Goal: Task Accomplishment & Management: Use online tool/utility

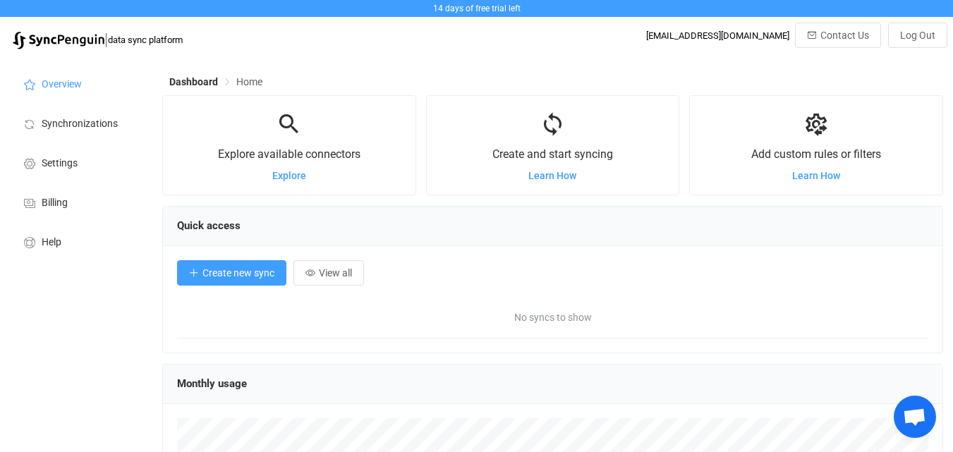
click at [232, 268] on span "Create new sync" at bounding box center [238, 272] width 72 height 11
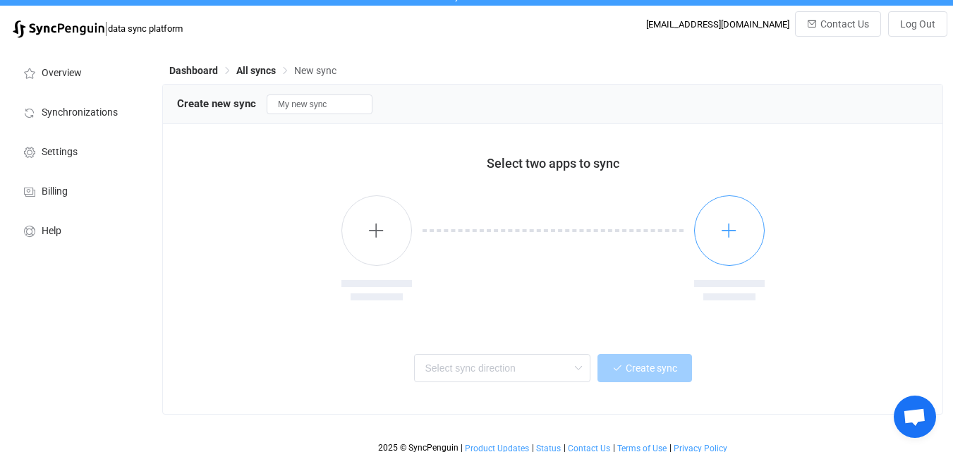
scroll to position [22, 0]
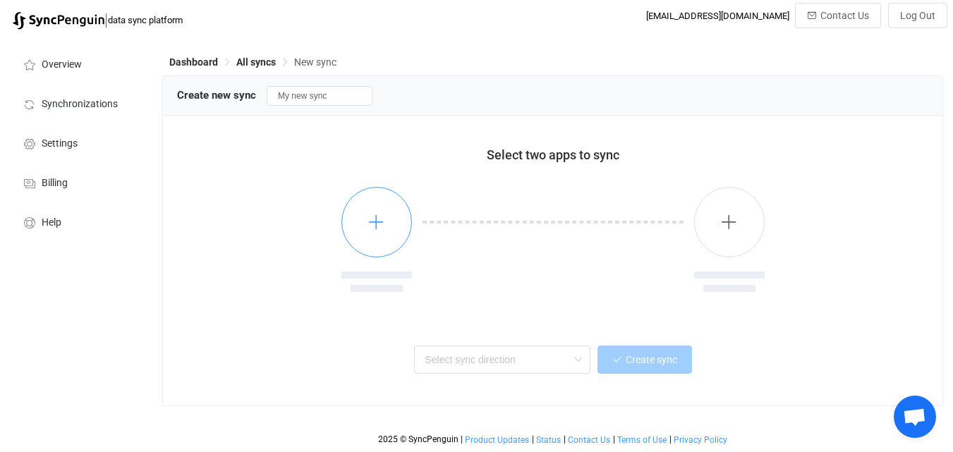
click at [348, 213] on button "button" at bounding box center [376, 222] width 71 height 71
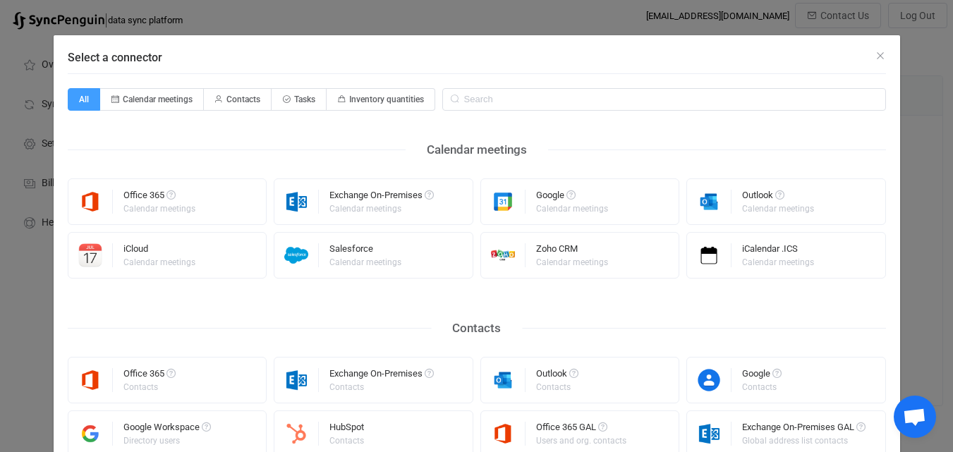
scroll to position [71, 0]
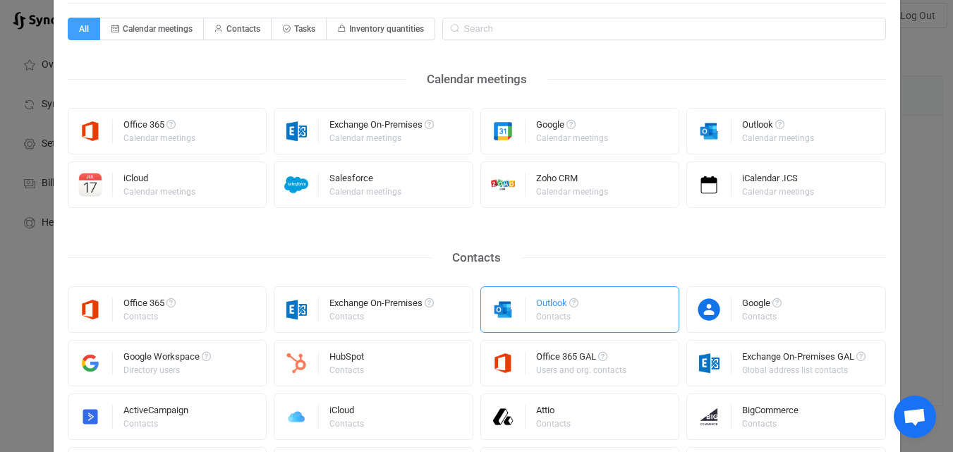
click at [587, 305] on div "Outlook Contacts" at bounding box center [580, 309] width 200 height 47
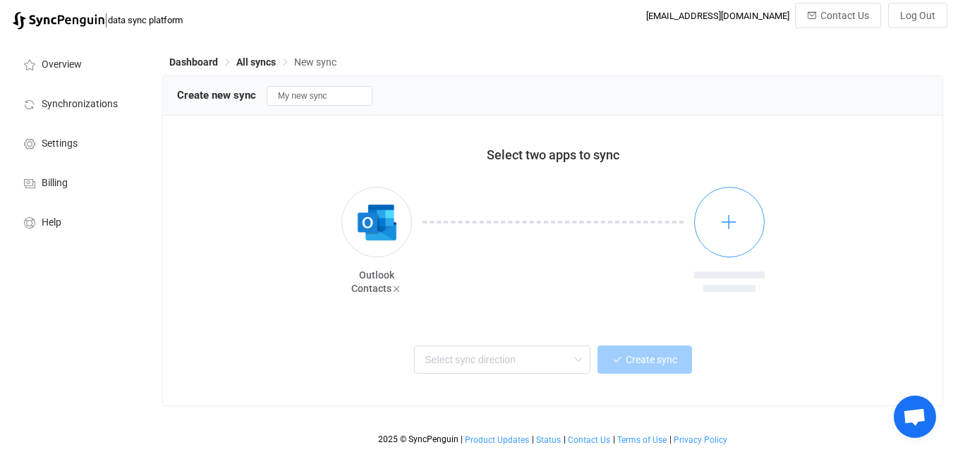
click at [718, 224] on button "button" at bounding box center [729, 222] width 71 height 71
click at [721, 217] on img "button" at bounding box center [729, 222] width 53 height 53
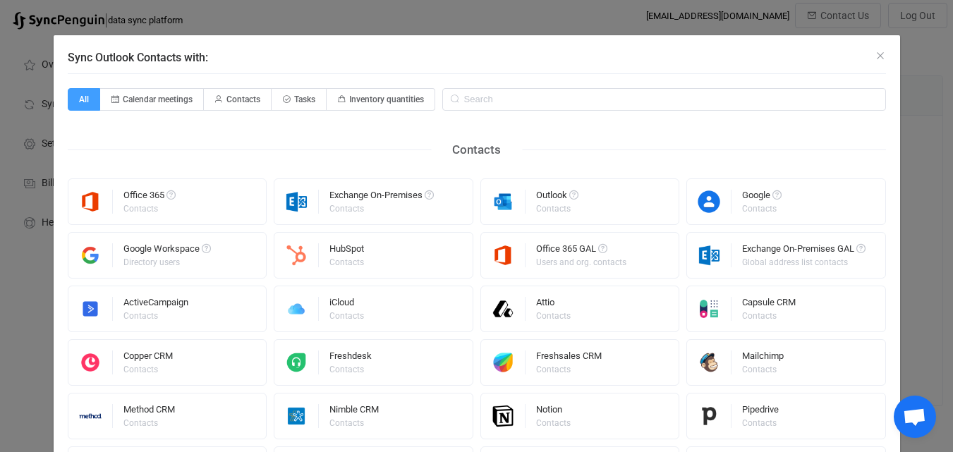
click at [721, 217] on div "Office 365 Contacts Exchange On-Premises Contacts Outlook Contacts Google Conta…" at bounding box center [477, 362] width 818 height 368
click at [530, 104] on input "Sync Outlook Contacts with:" at bounding box center [664, 99] width 444 height 23
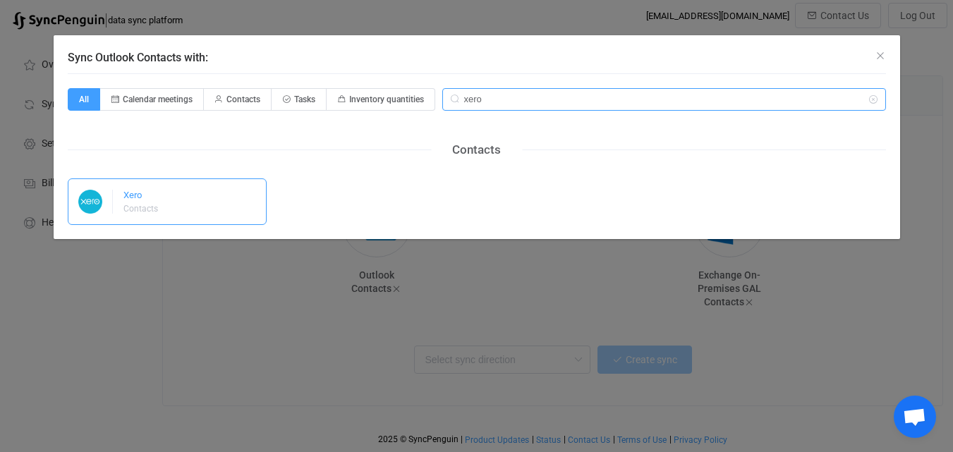
type input "xero"
click at [135, 202] on div "Xero" at bounding box center [141, 197] width 37 height 14
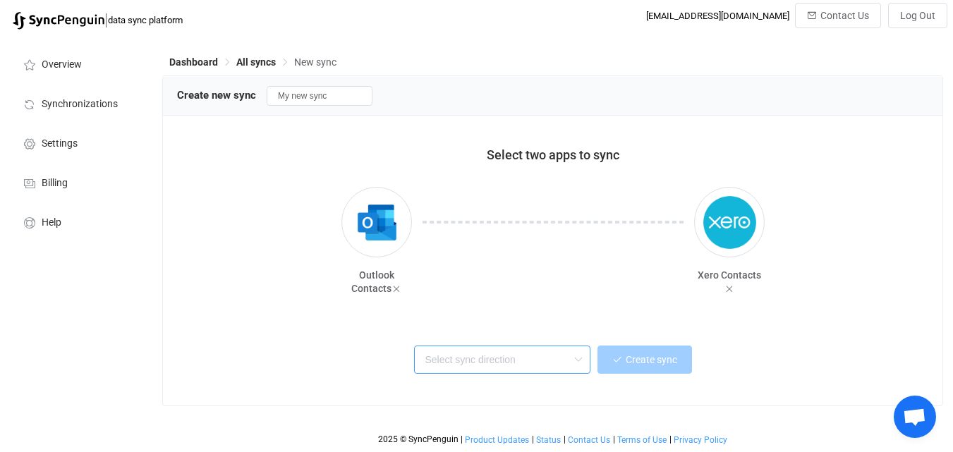
click at [504, 324] on input "text" at bounding box center [502, 360] width 176 height 28
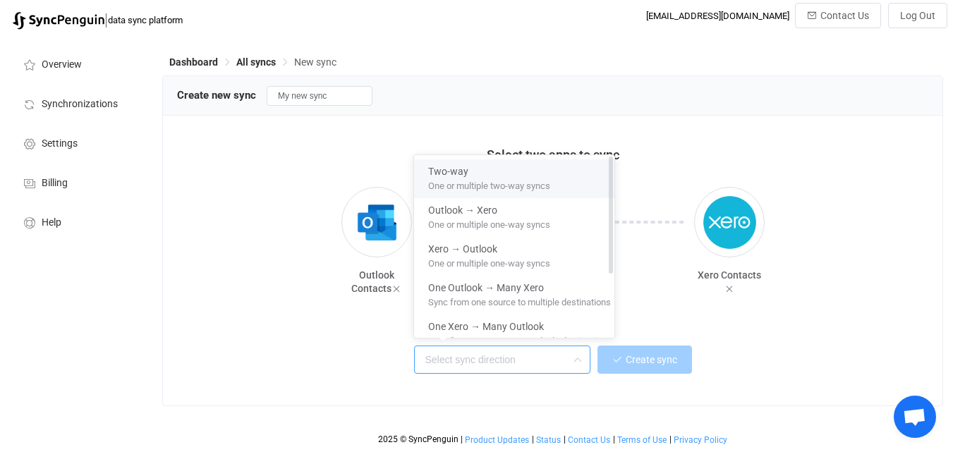
click at [500, 183] on span "One or multiple two-way syncs" at bounding box center [489, 184] width 122 height 16
type input "Two-way"
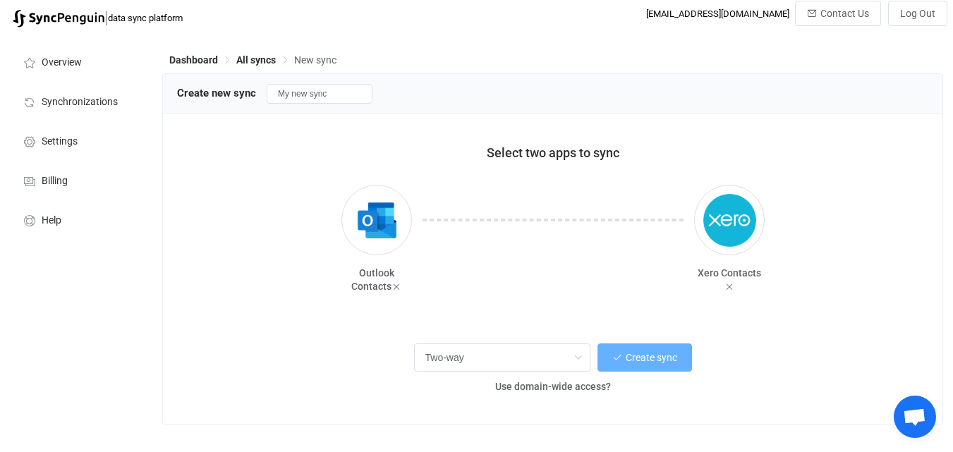
click at [634, 324] on span "Create sync" at bounding box center [651, 357] width 51 height 11
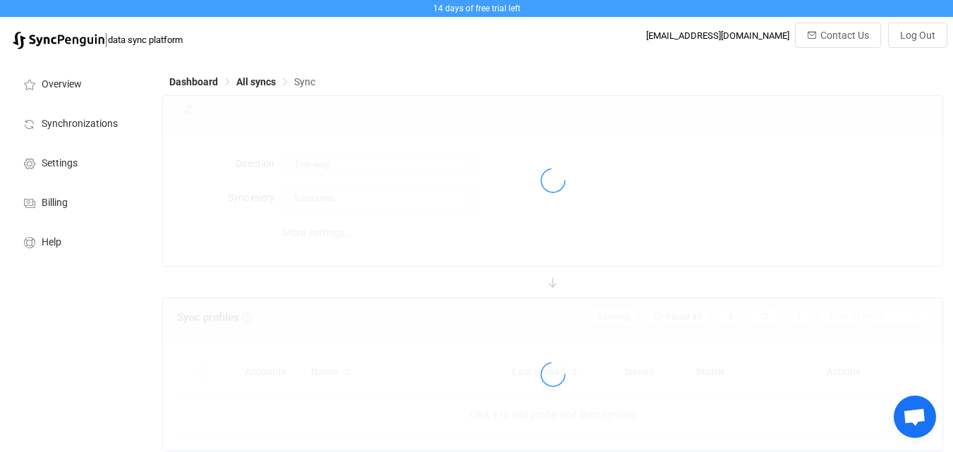
type input "10 minutes"
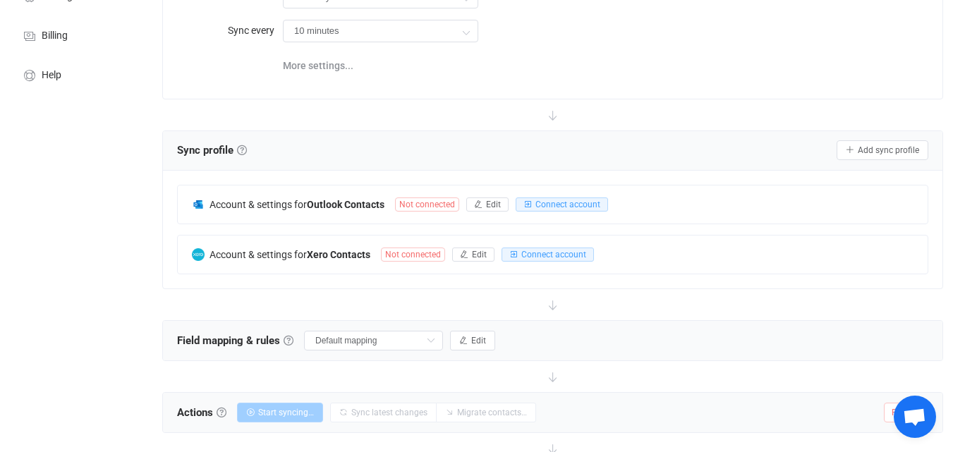
scroll to position [212, 0]
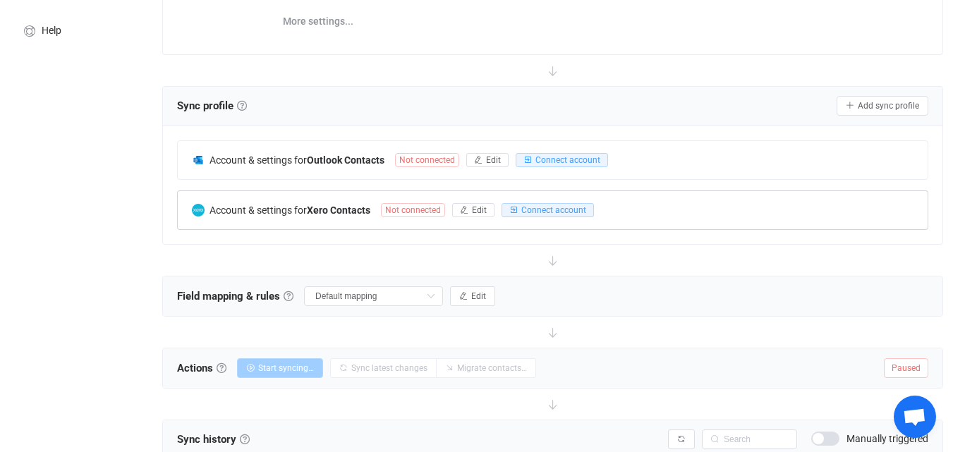
click at [423, 207] on span "Not connected" at bounding box center [413, 210] width 64 height 14
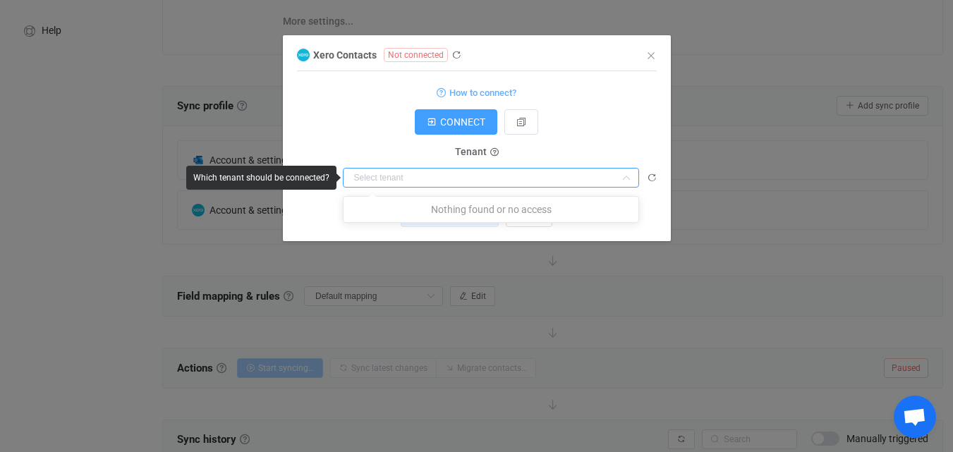
click at [432, 178] on input "dialog" at bounding box center [491, 178] width 296 height 20
click at [501, 97] on span "How to connect?" at bounding box center [482, 93] width 67 height 16
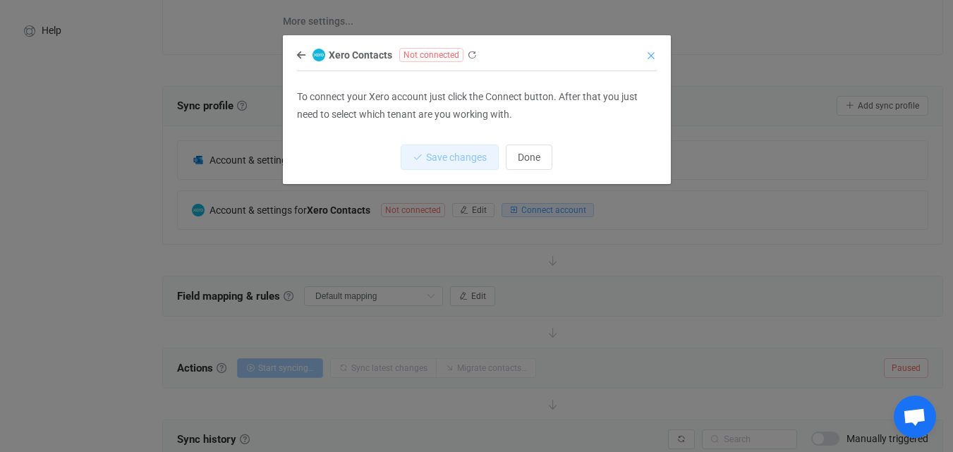
click at [652, 52] on icon "Close" at bounding box center [650, 55] width 11 height 11
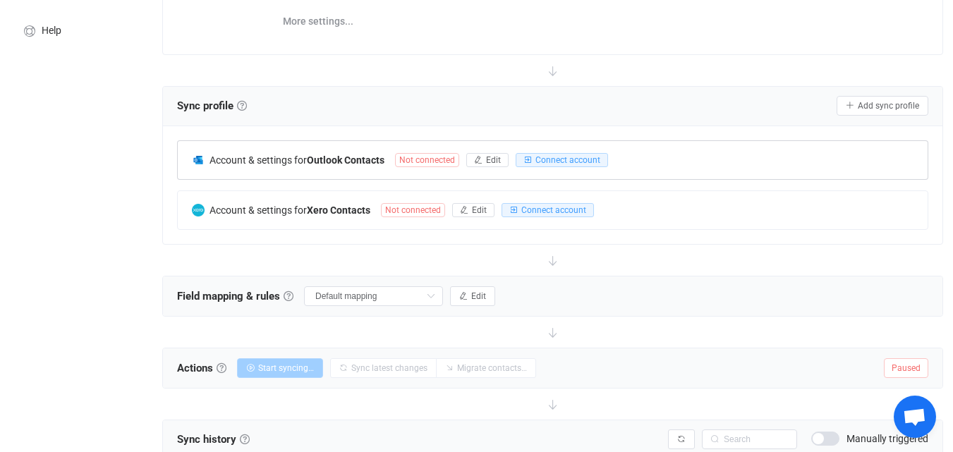
click at [456, 156] on span "Not connected" at bounding box center [427, 160] width 64 height 14
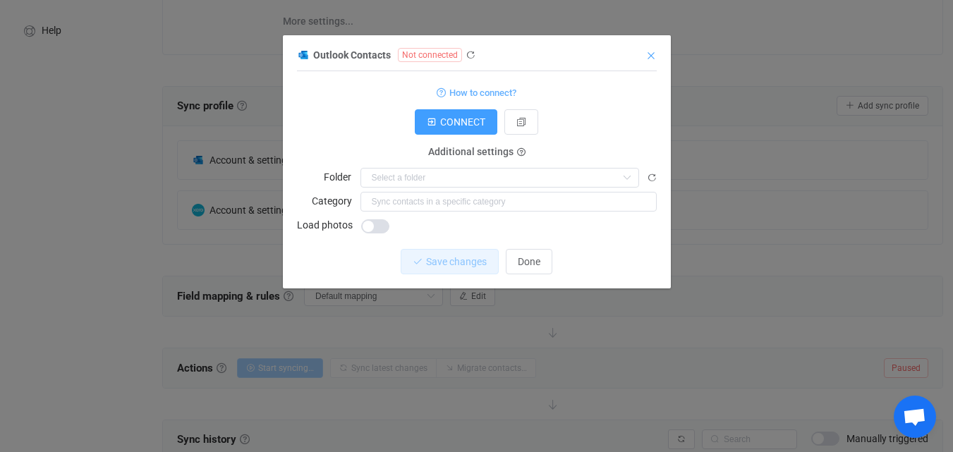
click at [656, 52] on icon "Close" at bounding box center [650, 55] width 11 height 11
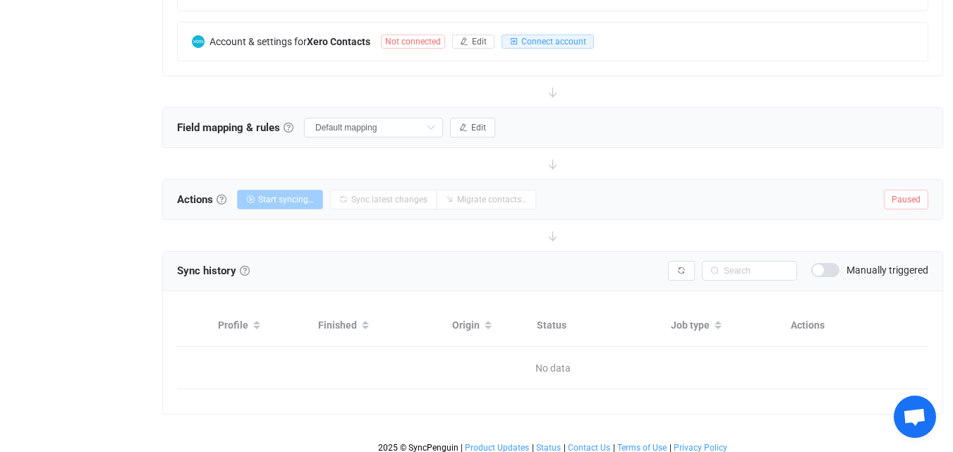
scroll to position [387, 0]
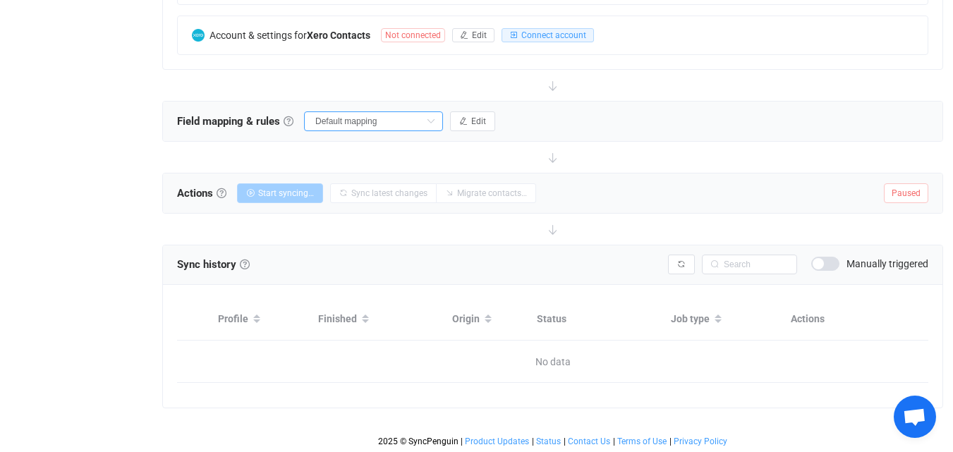
click at [419, 125] on input "Default mapping" at bounding box center [373, 121] width 139 height 20
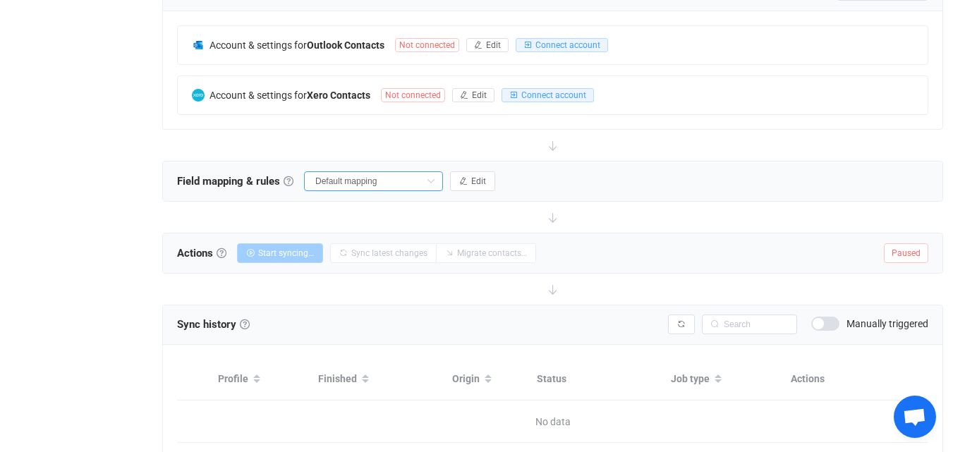
scroll to position [245, 0]
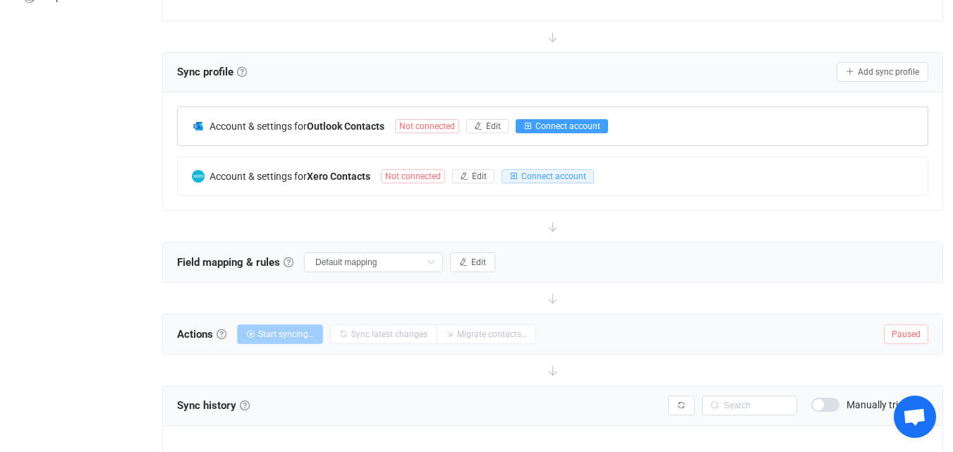
click at [569, 128] on span "Connect account" at bounding box center [567, 126] width 65 height 10
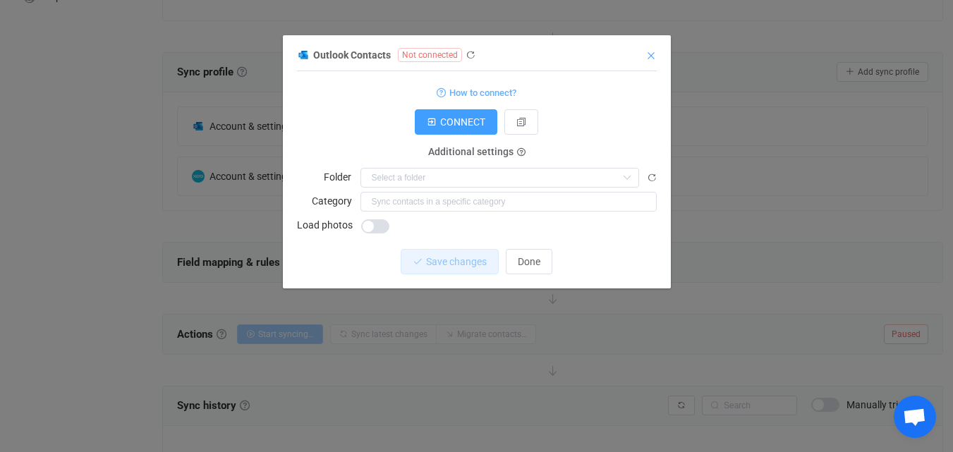
click at [649, 56] on icon "Close" at bounding box center [650, 55] width 11 height 11
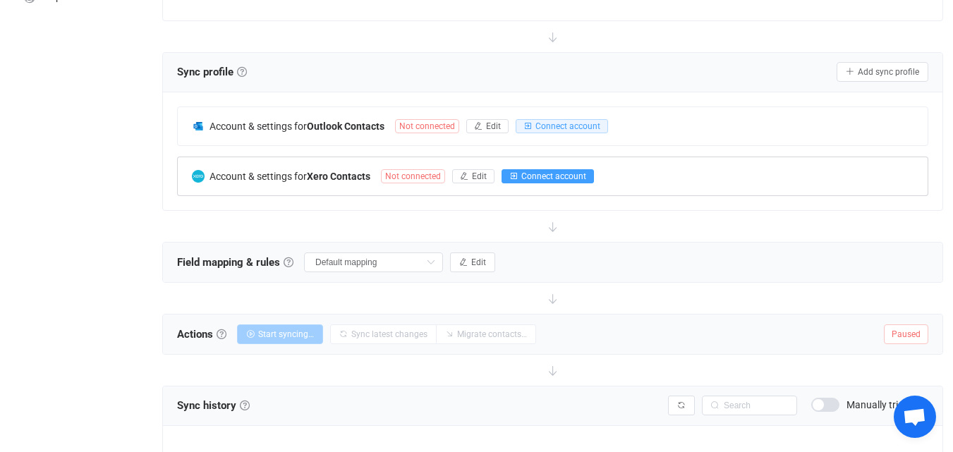
click at [558, 177] on span "Connect account" at bounding box center [553, 176] width 65 height 10
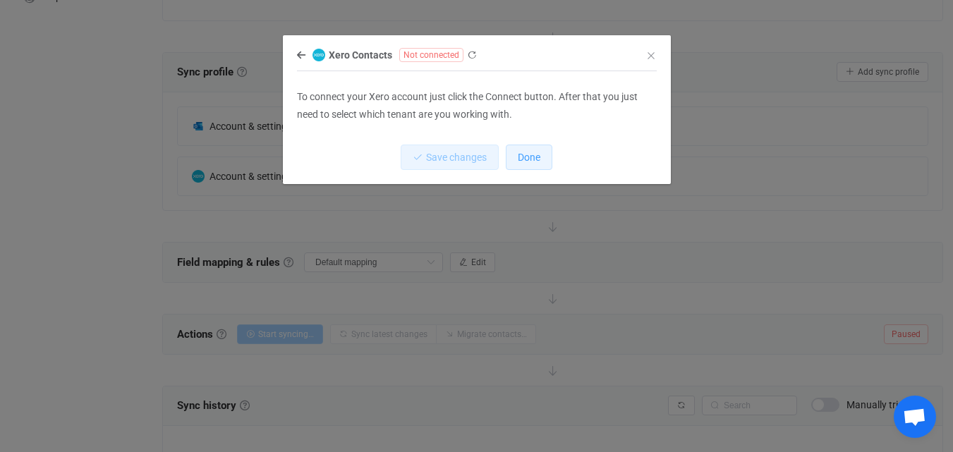
click at [529, 154] on span "Done" at bounding box center [529, 157] width 23 height 11
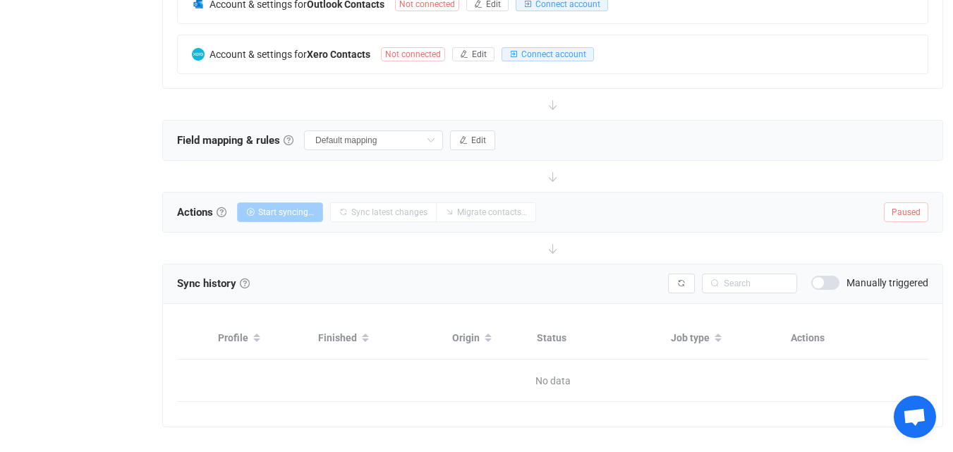
scroll to position [387, 0]
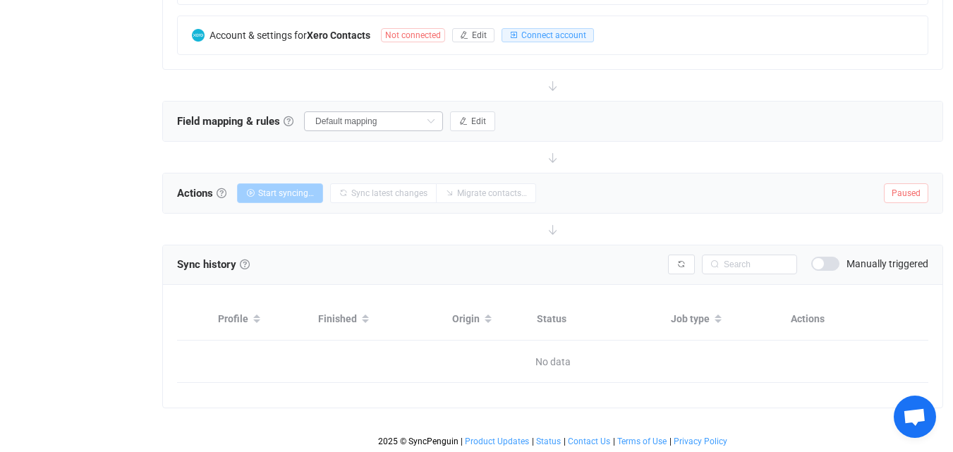
click at [423, 121] on icon at bounding box center [431, 121] width 18 height 20
click at [468, 120] on button "Edit" at bounding box center [472, 121] width 45 height 20
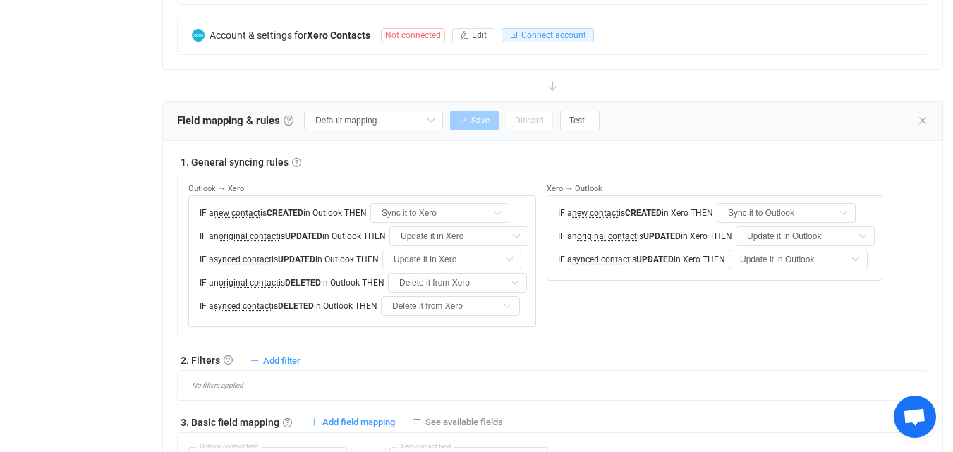
click at [664, 72] on div at bounding box center [552, 85] width 781 height 31
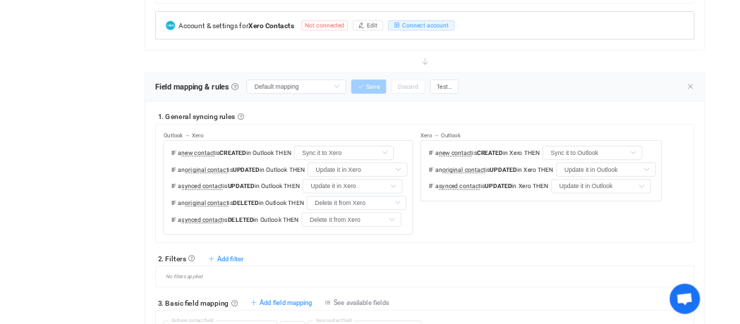
scroll to position [245, 0]
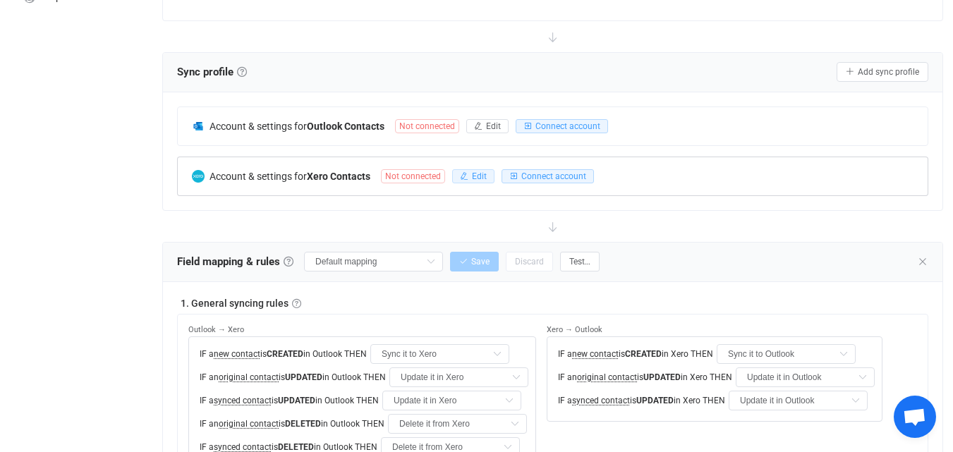
click at [482, 177] on span "Edit" at bounding box center [479, 176] width 15 height 10
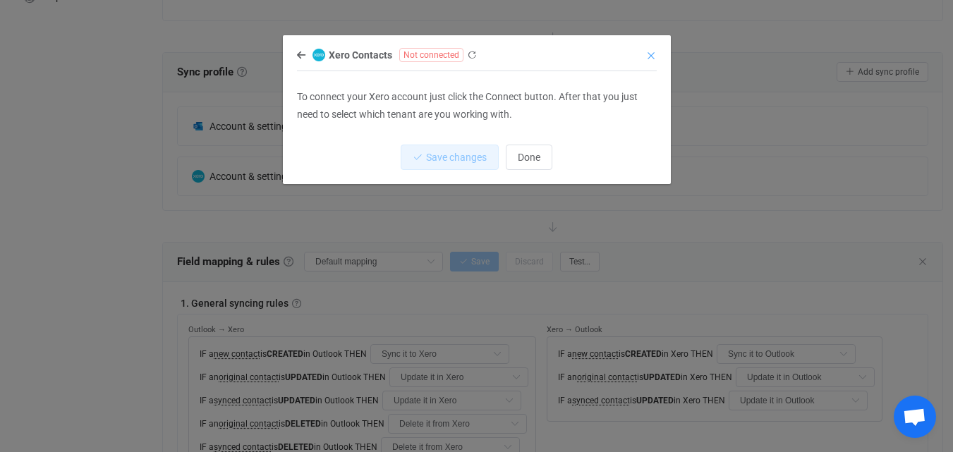
click at [650, 54] on icon "Close" at bounding box center [650, 55] width 11 height 11
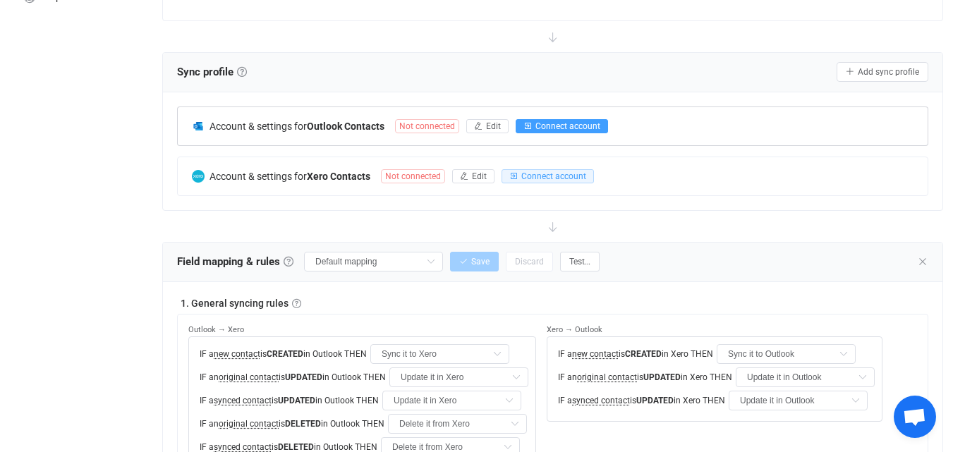
click at [587, 128] on span "Connect account" at bounding box center [567, 126] width 65 height 10
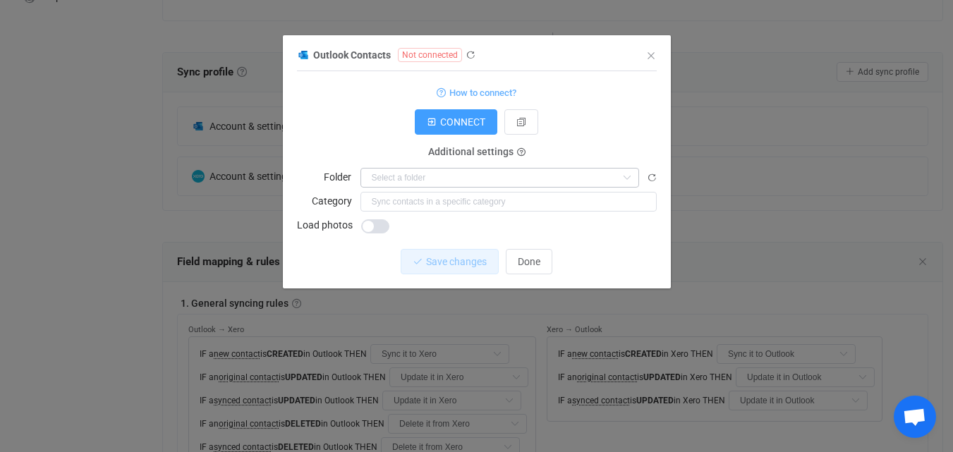
click at [625, 177] on icon "dialog" at bounding box center [627, 178] width 18 height 20
click at [656, 47] on div "Outlook Contacts Not connected 1 { { "connectionType": "default" } Standard out…" at bounding box center [477, 167] width 360 height 243
click at [648, 56] on icon "Close" at bounding box center [650, 55] width 11 height 11
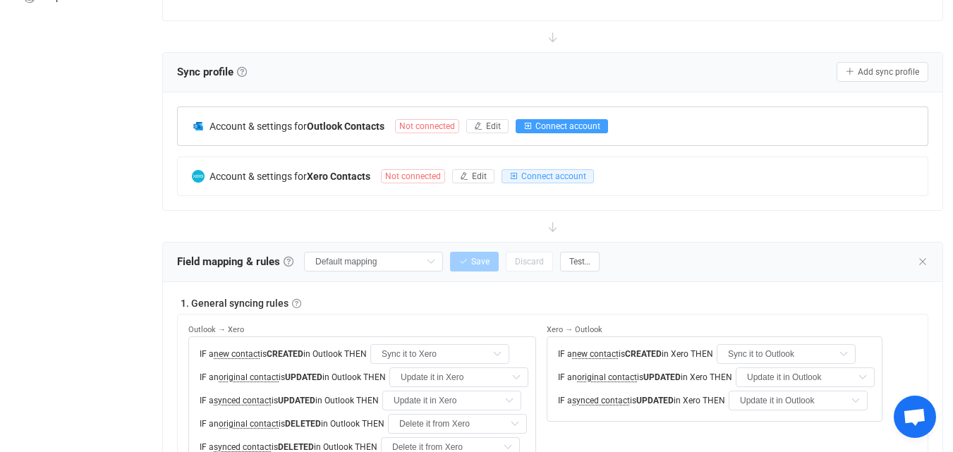
click at [552, 126] on span "Connect account" at bounding box center [567, 126] width 65 height 10
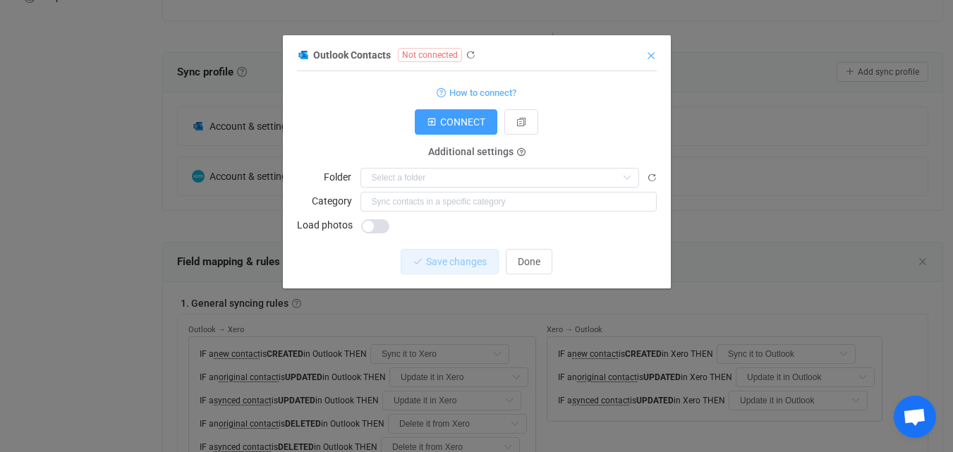
click at [655, 55] on icon "Close" at bounding box center [650, 55] width 11 height 11
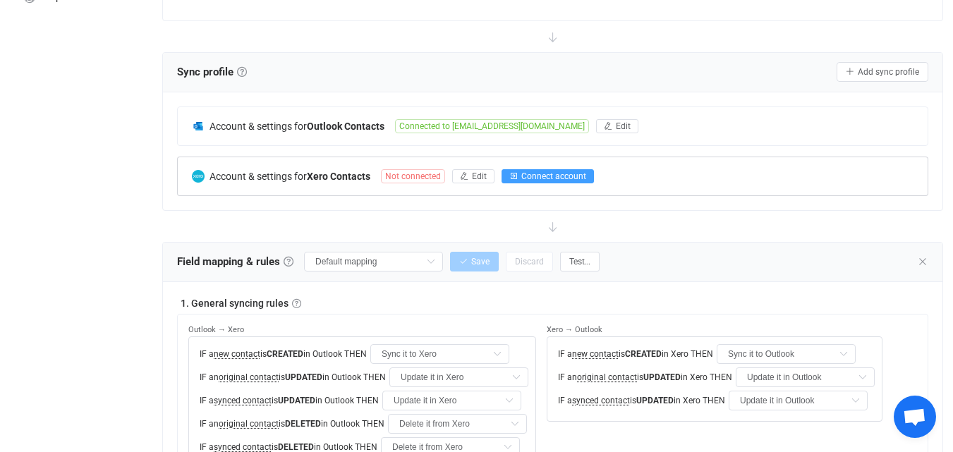
click at [546, 174] on span "Connect account" at bounding box center [553, 176] width 65 height 10
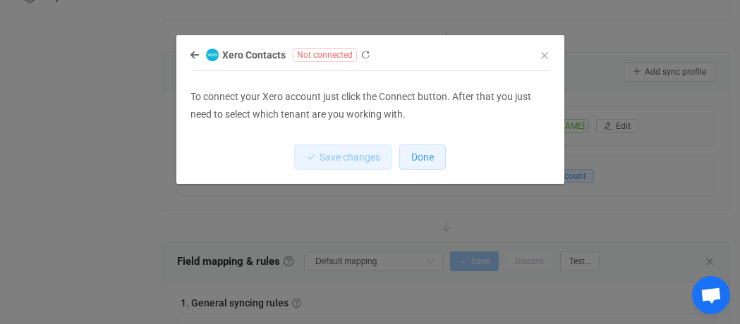
click at [434, 162] on span "Done" at bounding box center [422, 157] width 23 height 11
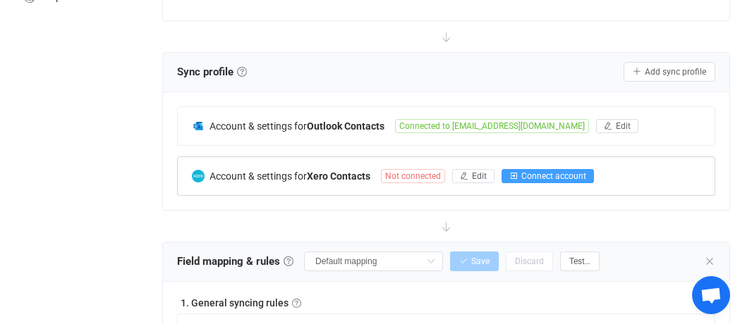
click at [540, 173] on span "Connect account" at bounding box center [553, 176] width 65 height 10
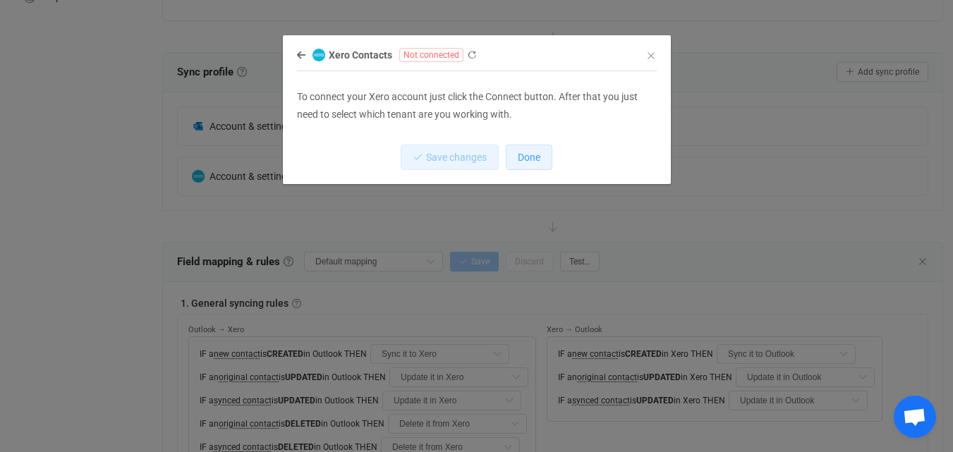
click at [536, 159] on span "Done" at bounding box center [529, 157] width 23 height 11
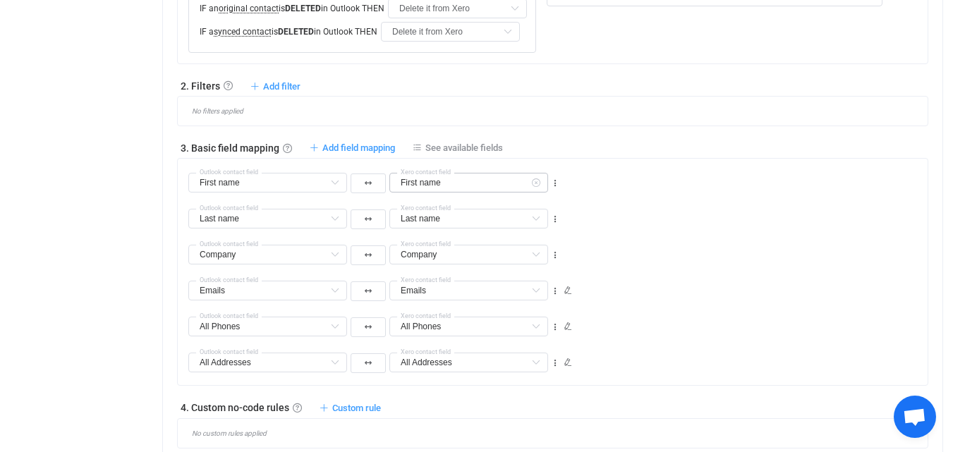
scroll to position [647, 0]
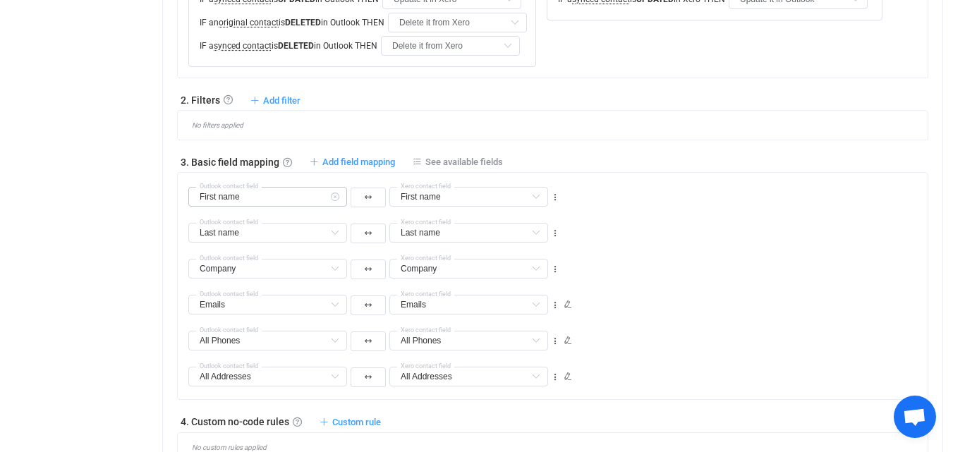
click at [339, 196] on icon at bounding box center [335, 197] width 18 height 20
click at [336, 196] on icon at bounding box center [335, 197] width 18 height 20
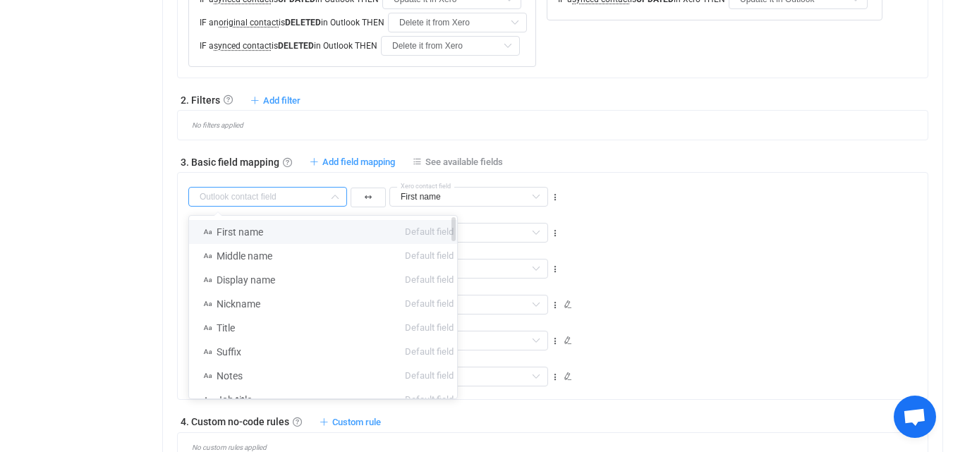
click at [282, 233] on li "First name Default field" at bounding box center [328, 232] width 279 height 24
type input "First name"
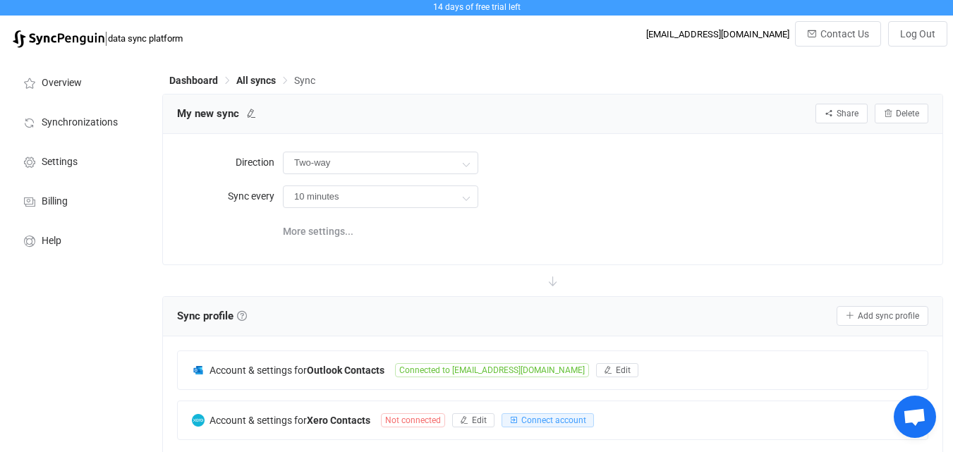
scroll to position [0, 0]
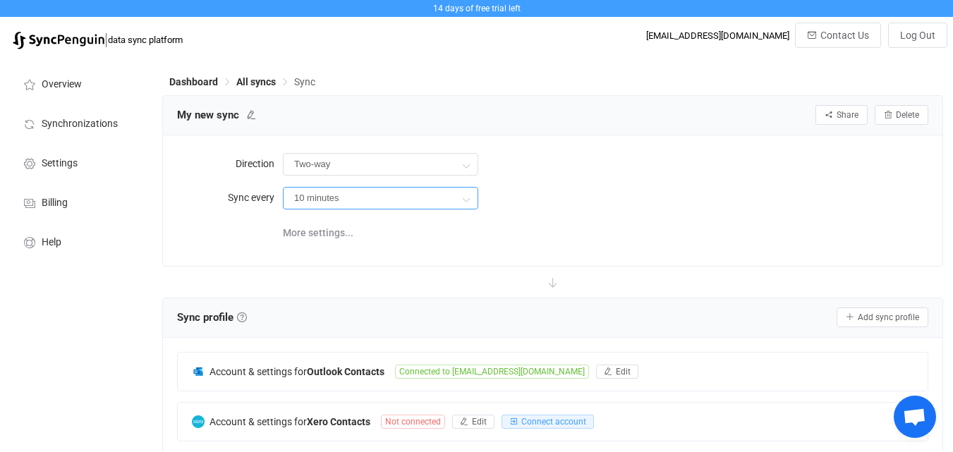
click at [449, 202] on input "10 minutes" at bounding box center [380, 198] width 195 height 23
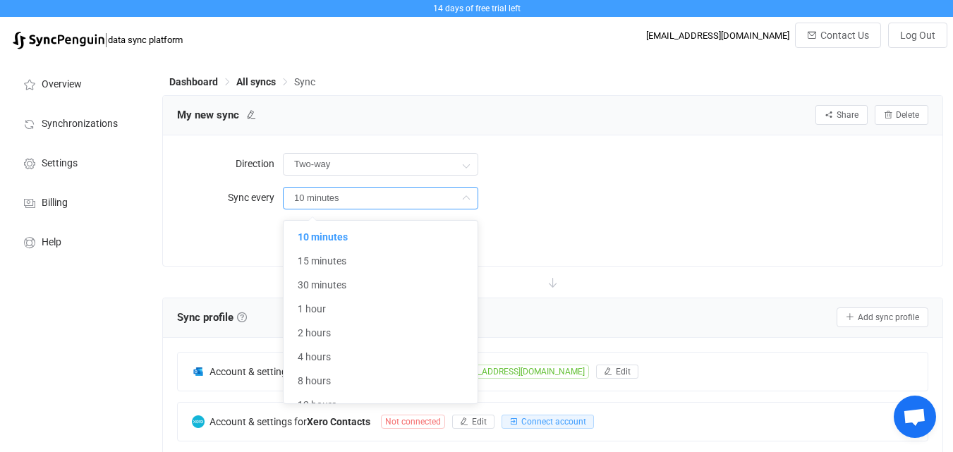
click at [449, 201] on input "10 minutes" at bounding box center [380, 198] width 195 height 23
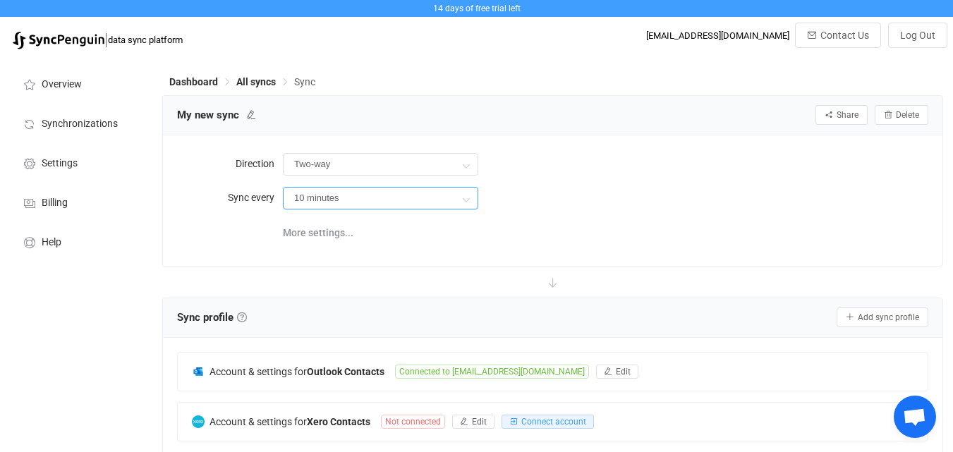
scroll to position [71, 0]
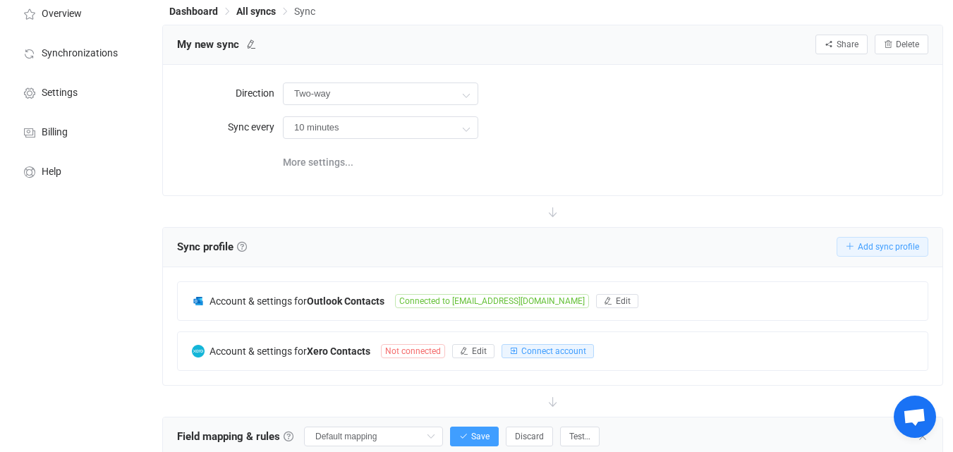
click at [739, 247] on span "Add sync profile" at bounding box center [888, 247] width 61 height 10
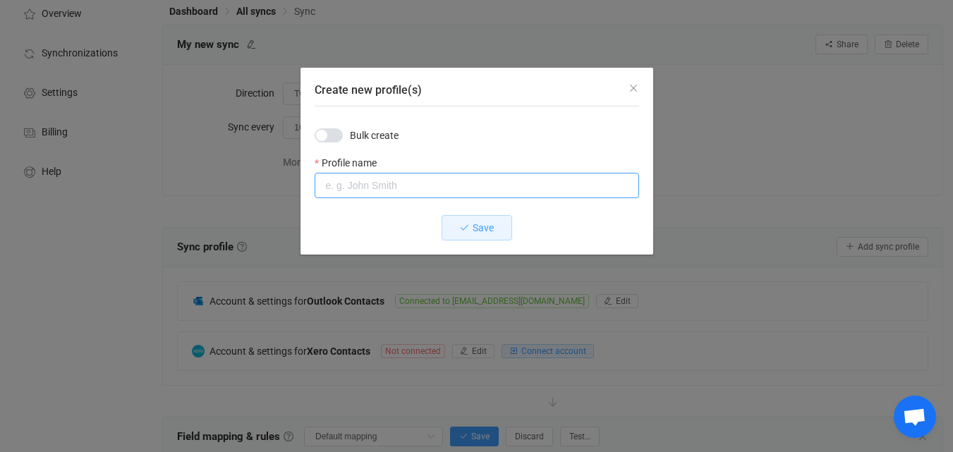
click at [393, 183] on input "Create new profile(s)" at bounding box center [477, 185] width 324 height 25
click at [378, 182] on input "Create new profile(s)" at bounding box center [477, 185] width 324 height 25
click at [628, 83] on icon "Close" at bounding box center [633, 88] width 11 height 11
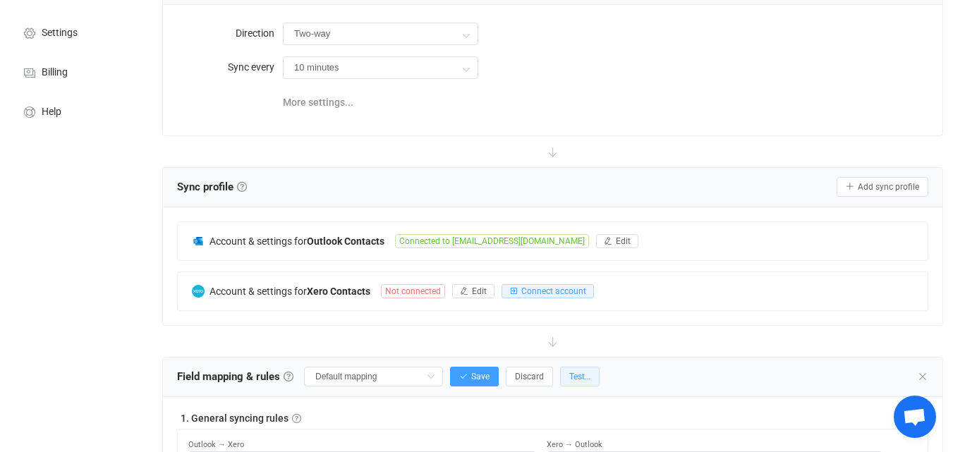
scroll to position [212, 0]
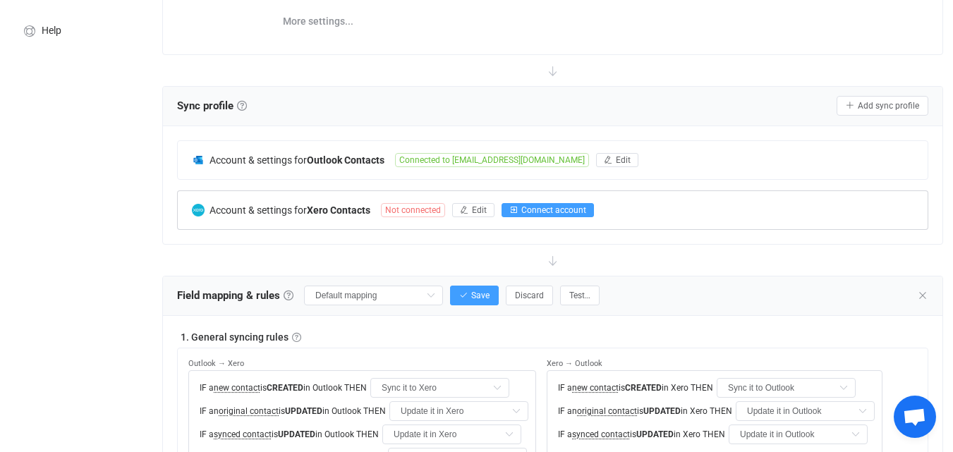
click at [562, 209] on span "Connect account" at bounding box center [553, 210] width 65 height 10
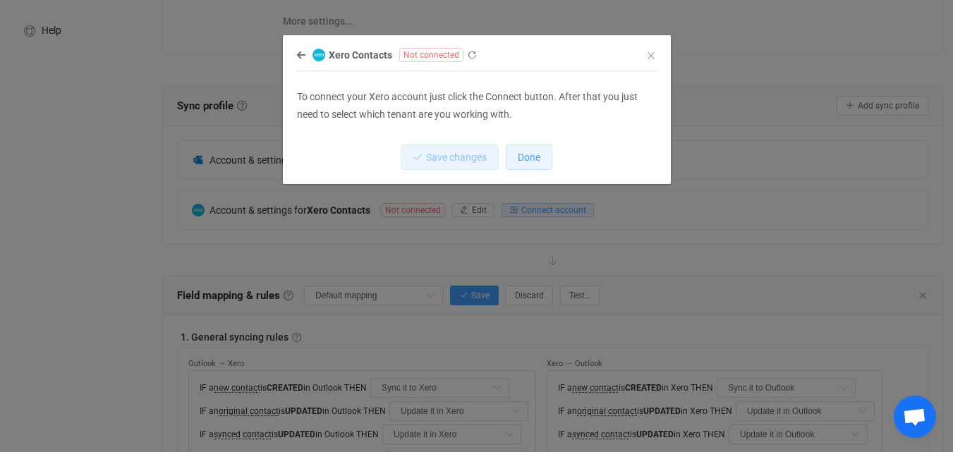
click at [532, 159] on span "Done" at bounding box center [529, 157] width 23 height 11
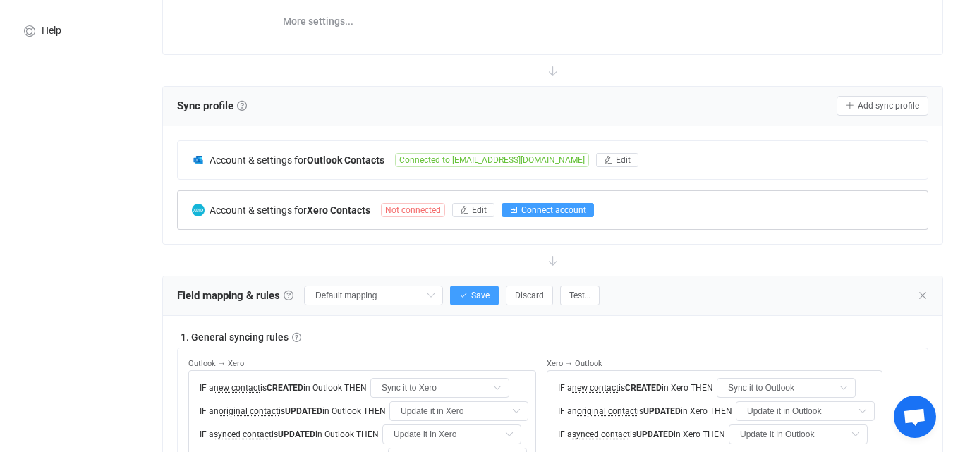
click at [555, 207] on span "Connect account" at bounding box center [553, 210] width 65 height 10
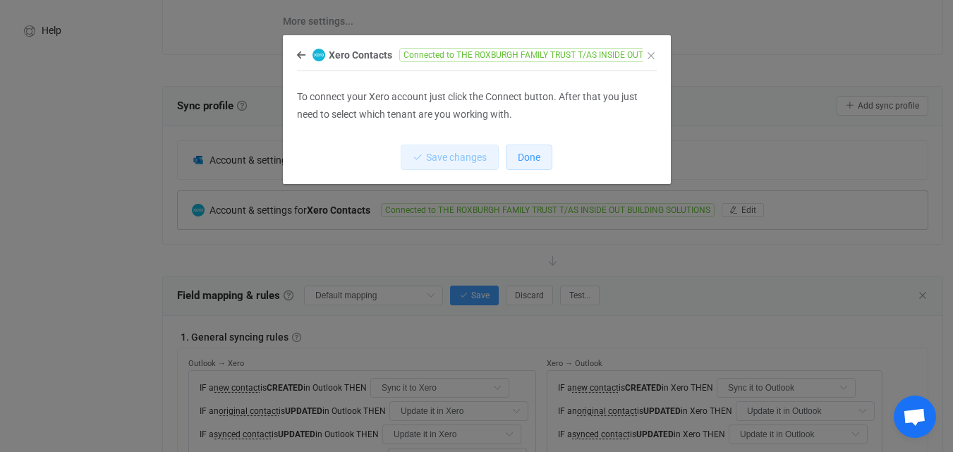
click at [543, 153] on button "Done" at bounding box center [529, 157] width 47 height 25
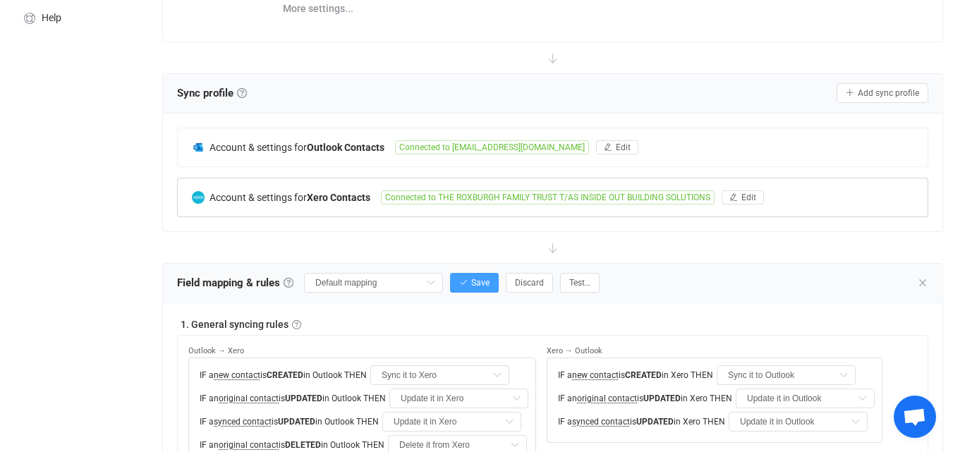
scroll to position [224, 0]
click at [576, 285] on span "Test…" at bounding box center [579, 284] width 21 height 10
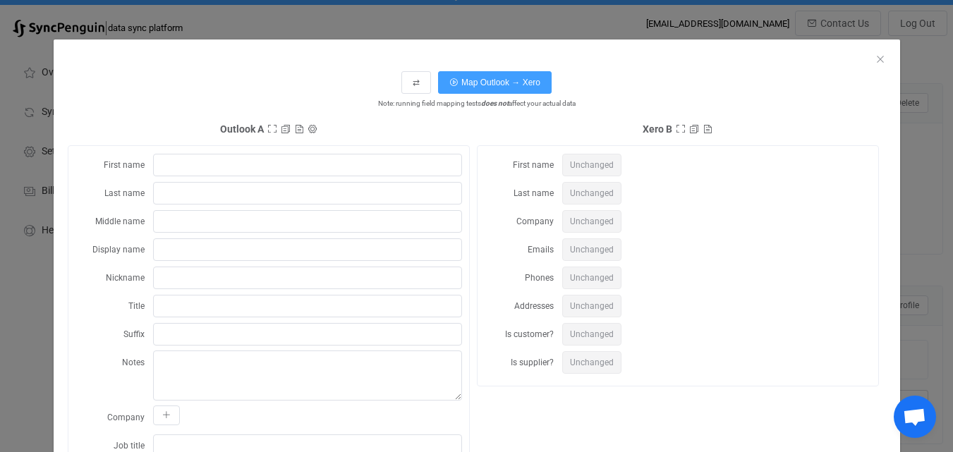
scroll to position [0, 0]
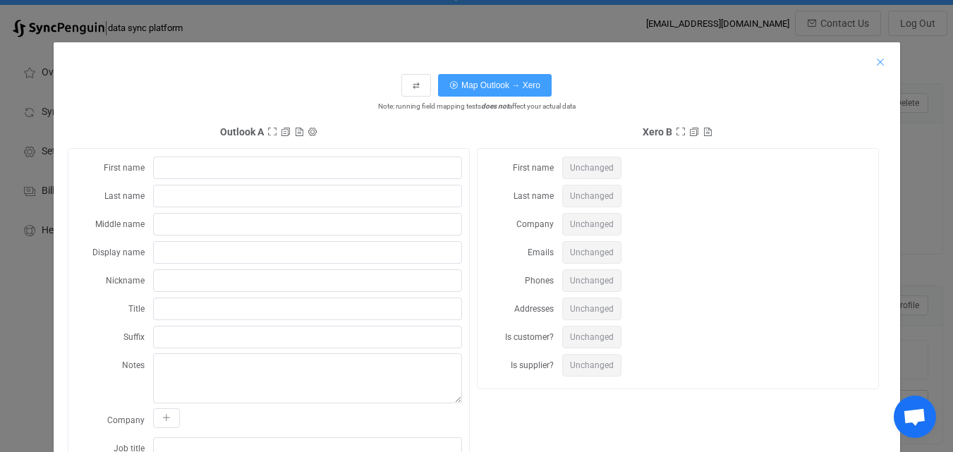
click at [739, 59] on icon "Close" at bounding box center [880, 61] width 11 height 11
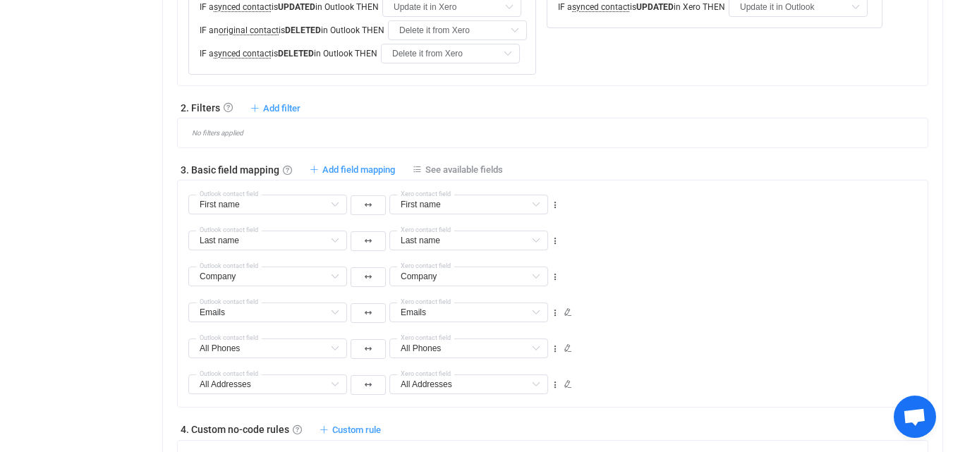
scroll to position [647, 0]
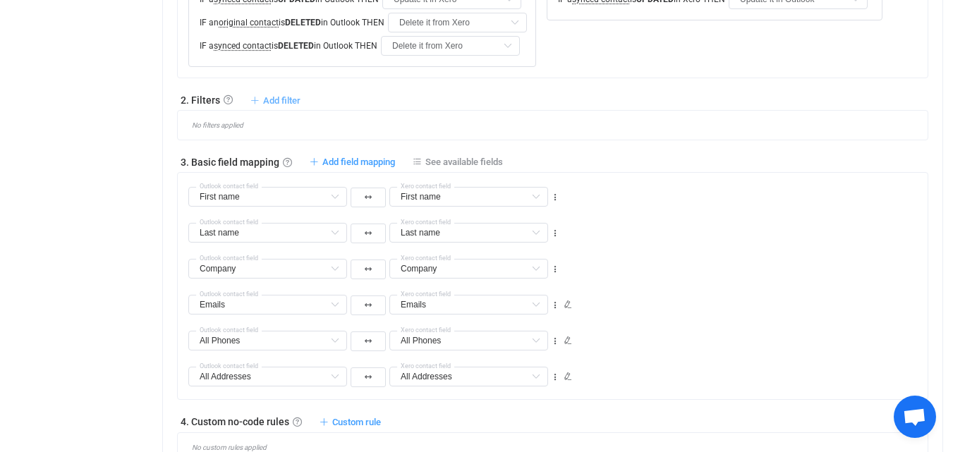
click at [280, 97] on span "Add filter" at bounding box center [281, 100] width 37 height 11
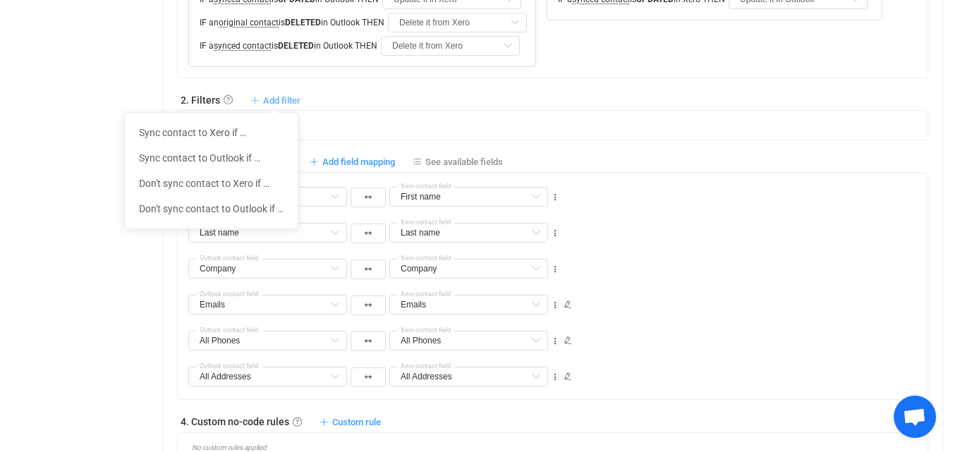
click at [283, 97] on span "Add filter" at bounding box center [281, 100] width 37 height 11
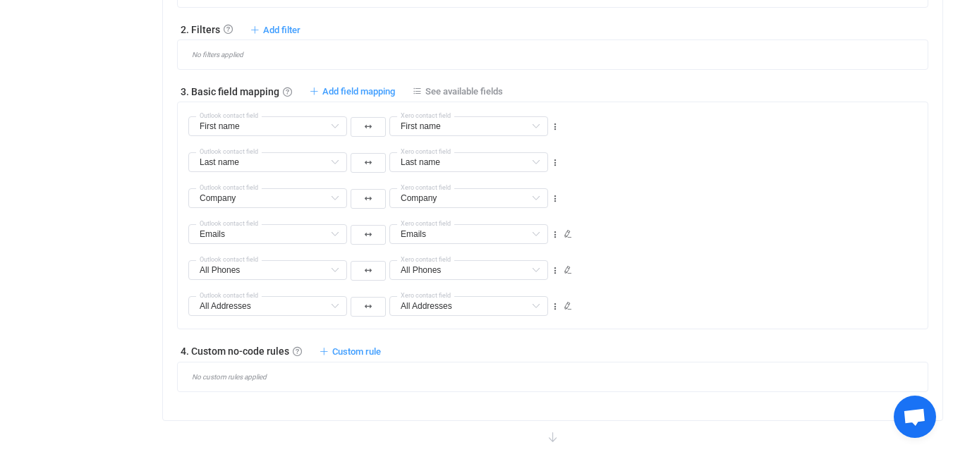
scroll to position [1000, 0]
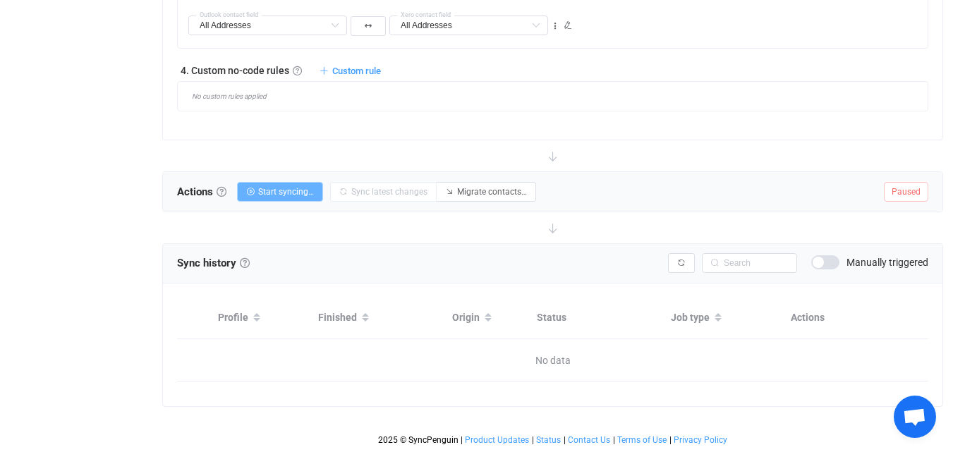
click at [285, 195] on span "Start syncing…" at bounding box center [286, 192] width 56 height 10
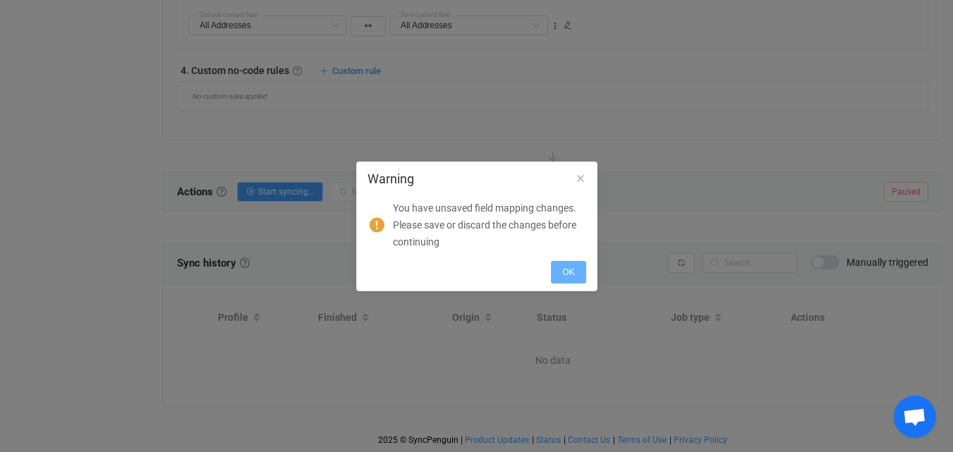
click at [564, 266] on button "OK" at bounding box center [568, 272] width 35 height 23
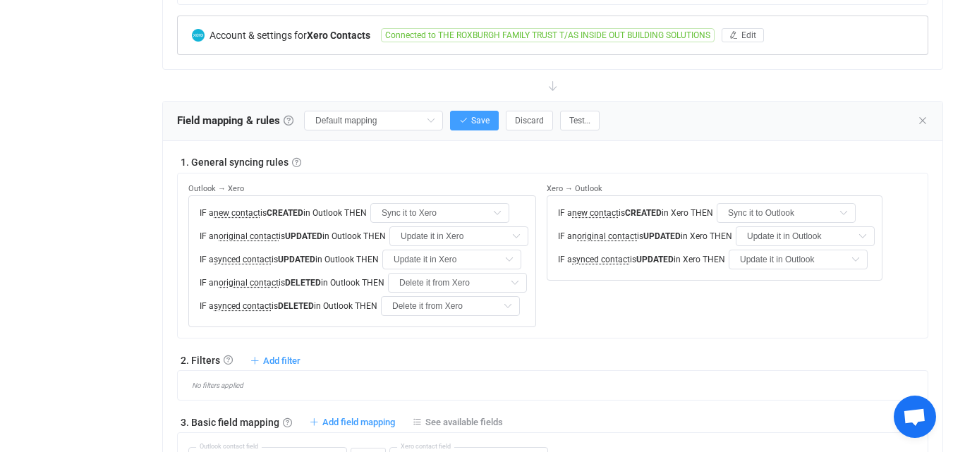
scroll to position [365, 0]
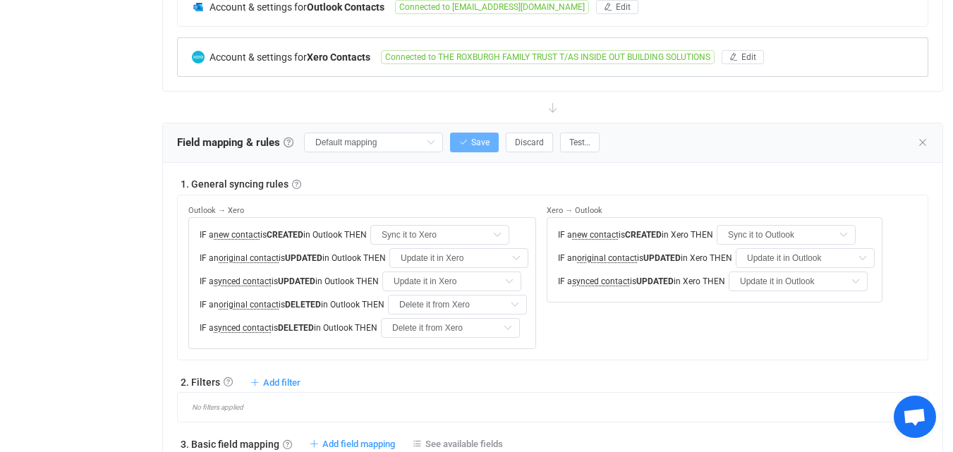
click at [480, 149] on button "Save" at bounding box center [474, 143] width 49 height 20
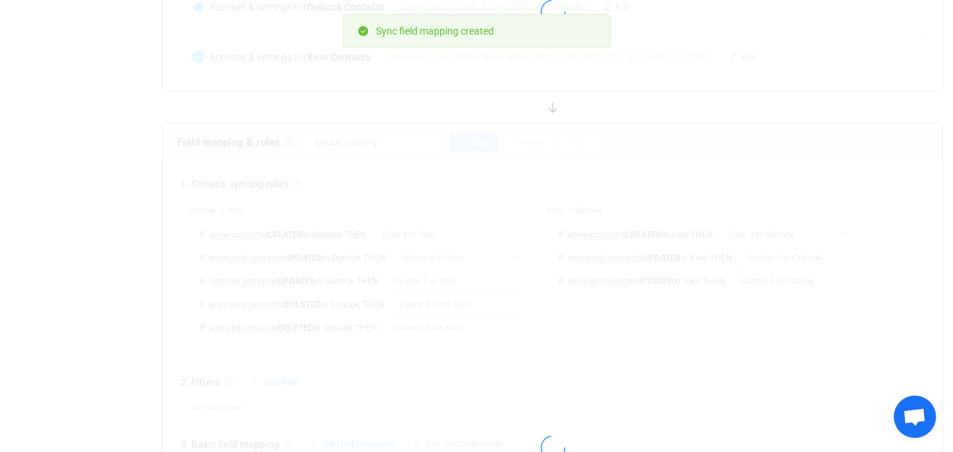
type input "My custom field mapping"
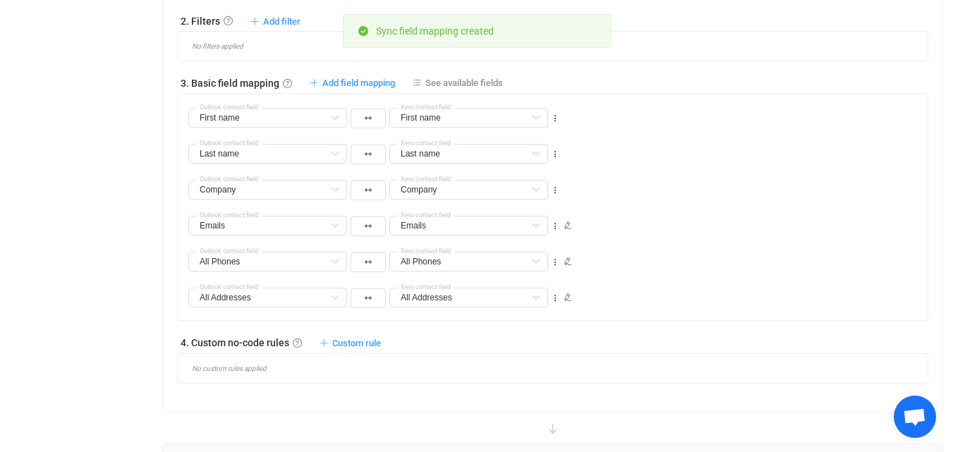
scroll to position [929, 0]
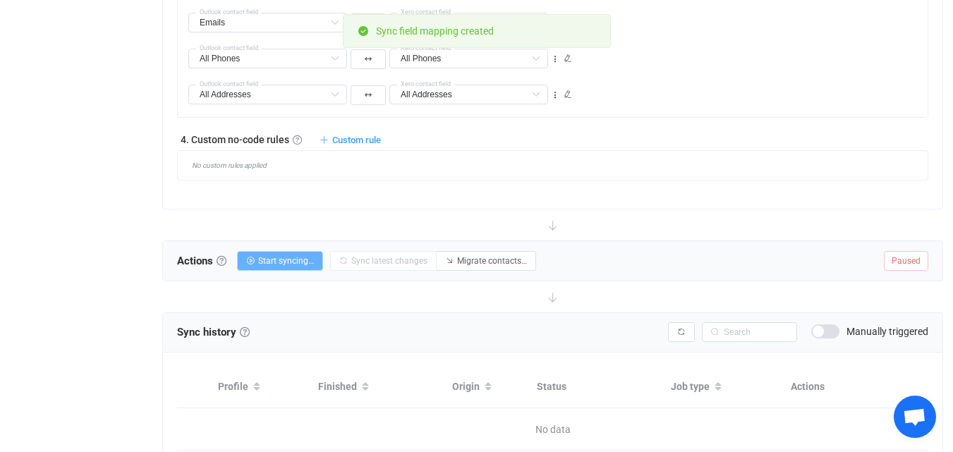
click at [284, 265] on span "Start syncing…" at bounding box center [286, 261] width 56 height 10
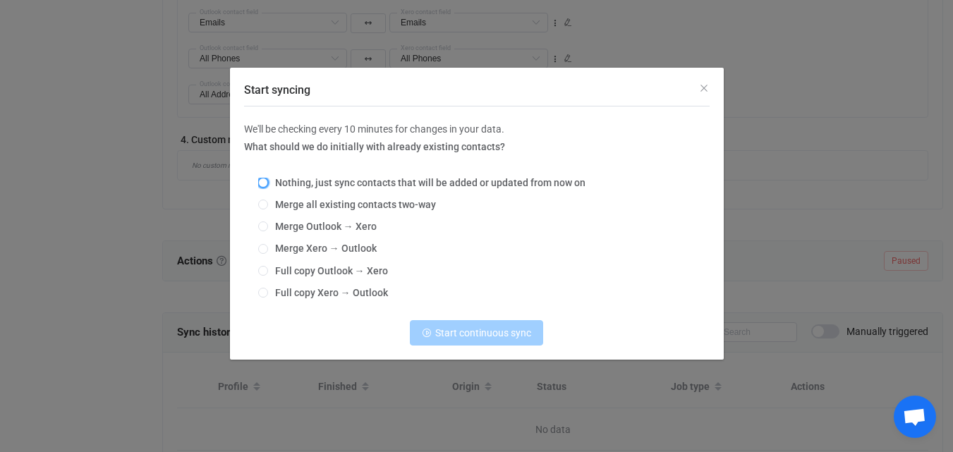
click at [265, 183] on span "Start syncing" at bounding box center [263, 183] width 10 height 10
click at [265, 183] on input "Nothing, just sync contacts that will be added or updated from now on" at bounding box center [263, 183] width 10 height 11
radio input "true"
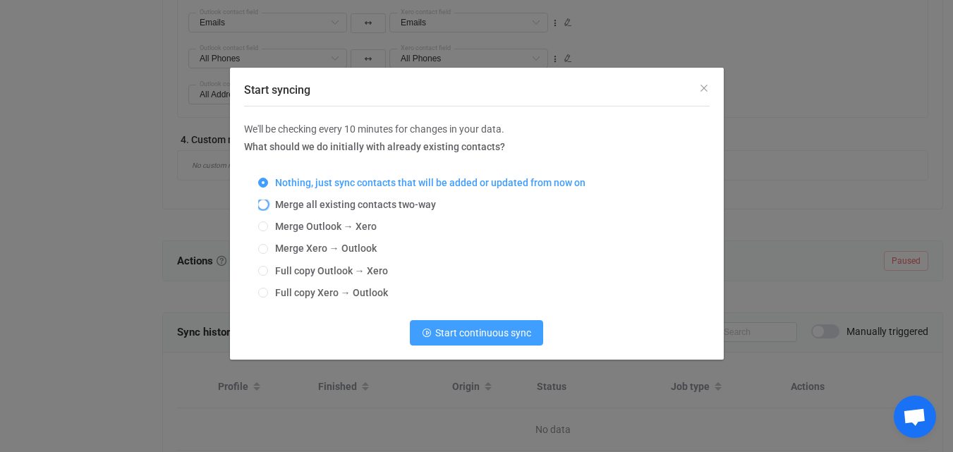
click at [271, 205] on span "Merge all existing contacts two-way" at bounding box center [352, 204] width 168 height 11
click at [268, 205] on input "Merge all existing contacts two-way" at bounding box center [263, 205] width 10 height 11
radio input "true"
radio input "false"
radio input "true"
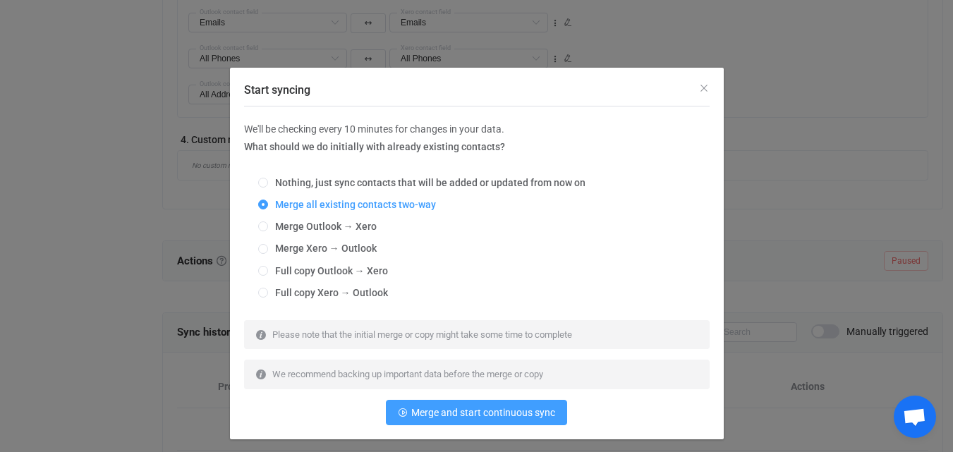
click at [267, 176] on div "Nothing, just sync contacts that will be added or updated from now on Merge all…" at bounding box center [477, 238] width 466 height 143
click at [278, 186] on span "Nothing, just sync contacts that will be added or updated from now on" at bounding box center [426, 182] width 317 height 11
click at [268, 186] on input "Nothing, just sync contacts that will be added or updated from now on" at bounding box center [263, 183] width 10 height 11
radio input "true"
radio input "false"
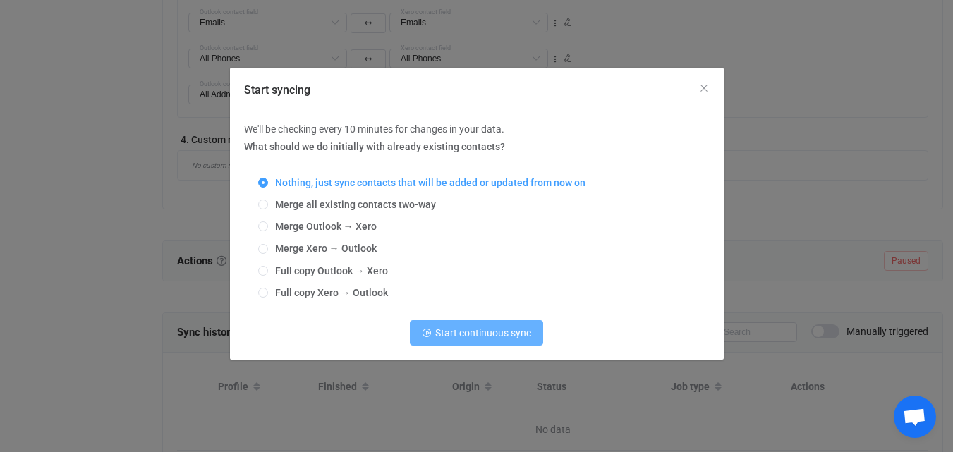
drag, startPoint x: 462, startPoint y: 345, endPoint x: 535, endPoint y: 325, distance: 76.0
click at [463, 324] on button "Start continuous sync" at bounding box center [476, 332] width 133 height 25
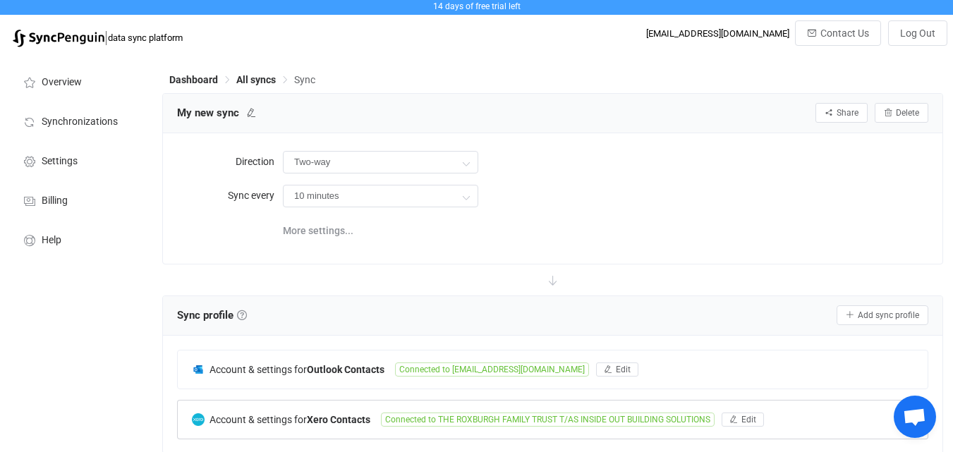
scroll to position [0, 0]
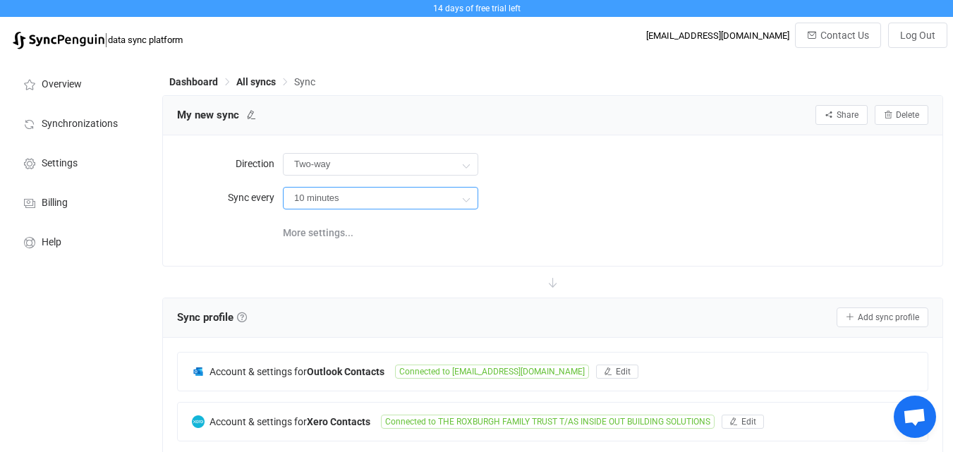
click at [417, 193] on input "10 minutes" at bounding box center [380, 198] width 195 height 23
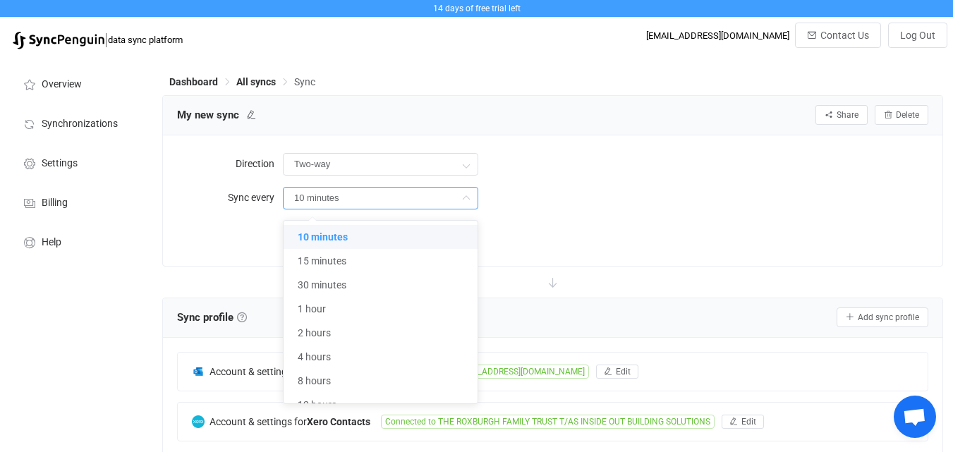
click at [419, 193] on input "10 minutes" at bounding box center [380, 198] width 195 height 23
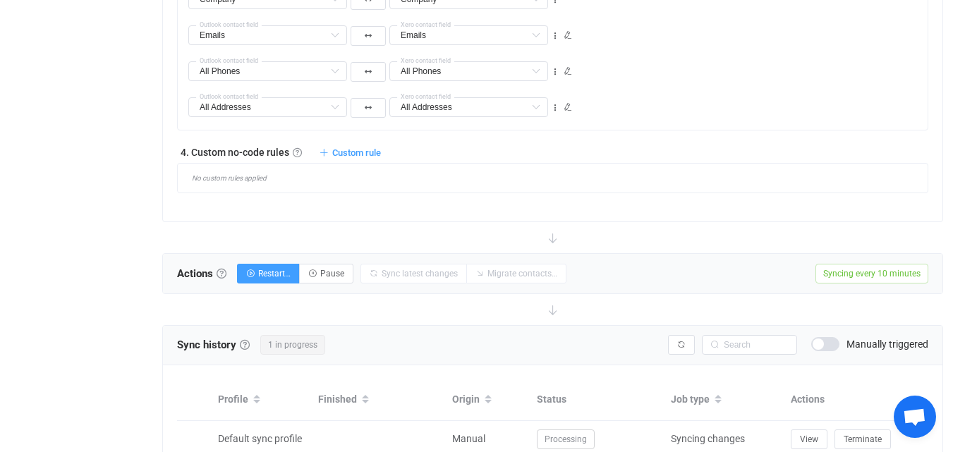
scroll to position [995, 0]
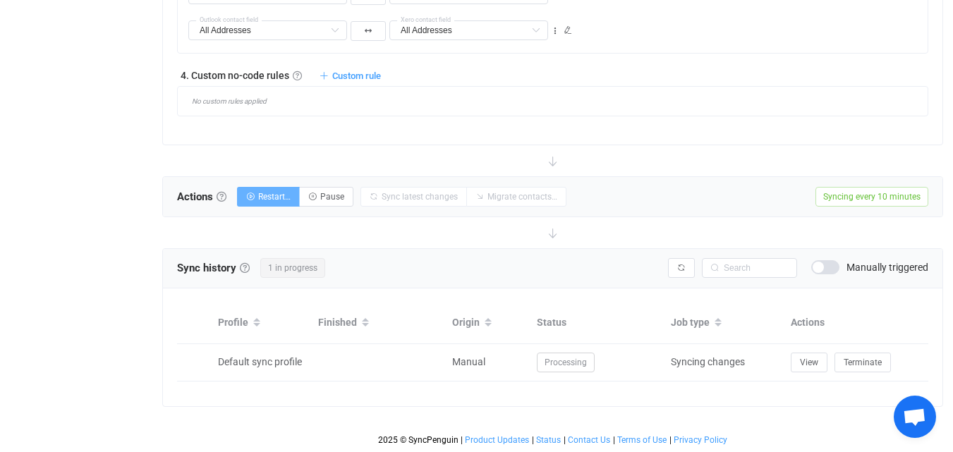
click at [265, 195] on span "Restart…" at bounding box center [274, 197] width 32 height 10
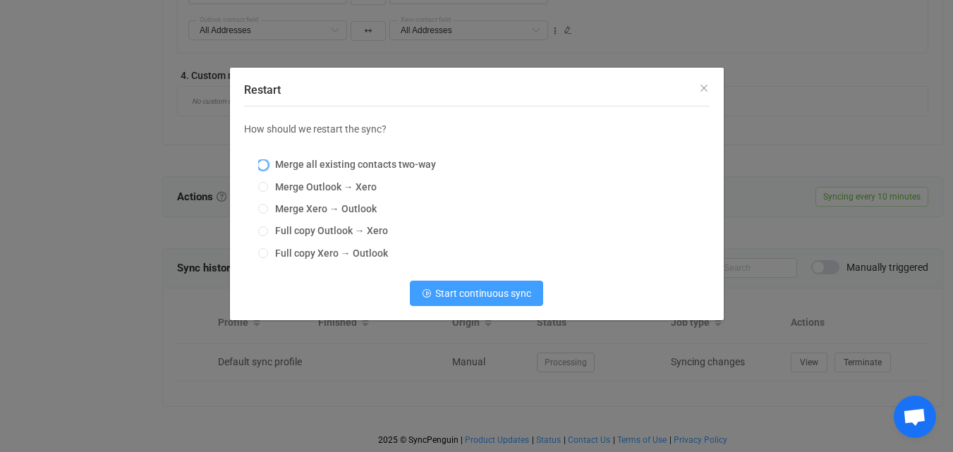
click at [380, 168] on span "Merge all existing contacts two-way" at bounding box center [352, 164] width 168 height 11
click at [268, 168] on input "Merge all existing contacts two-way" at bounding box center [263, 165] width 10 height 11
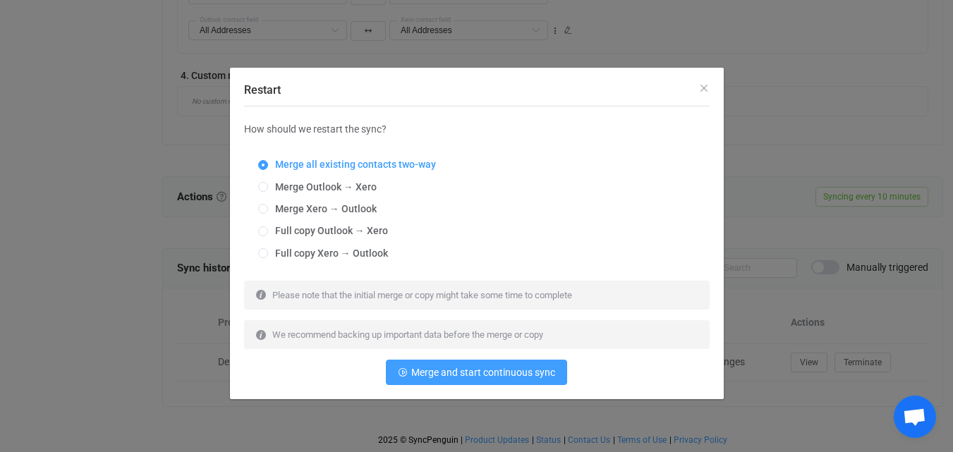
radio input "true"
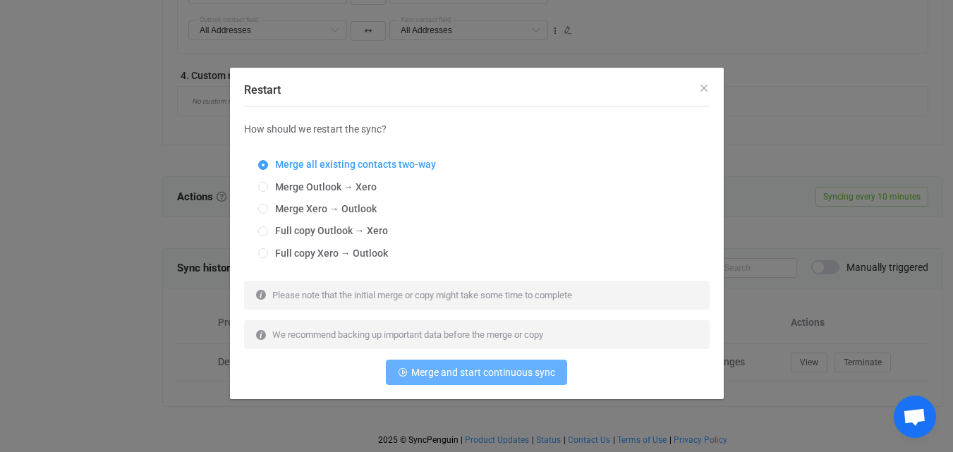
click at [511, 324] on span "Merge and start continuous sync" at bounding box center [483, 372] width 144 height 11
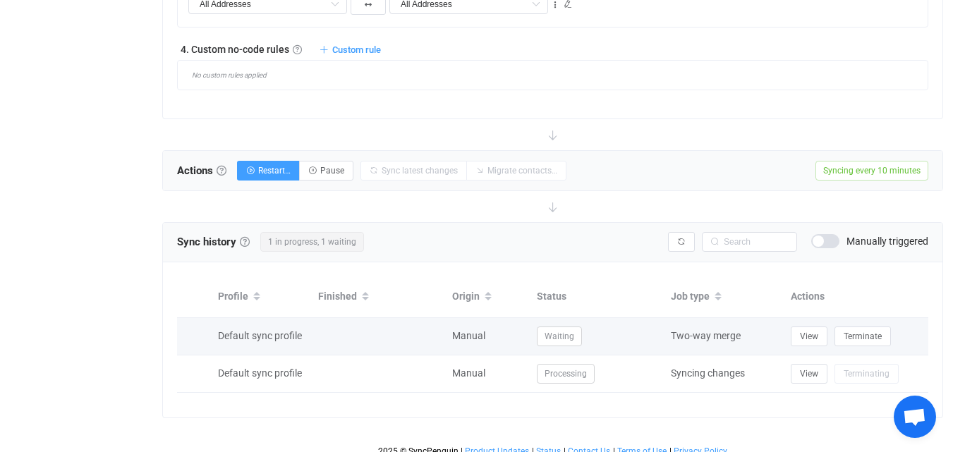
scroll to position [1032, 0]
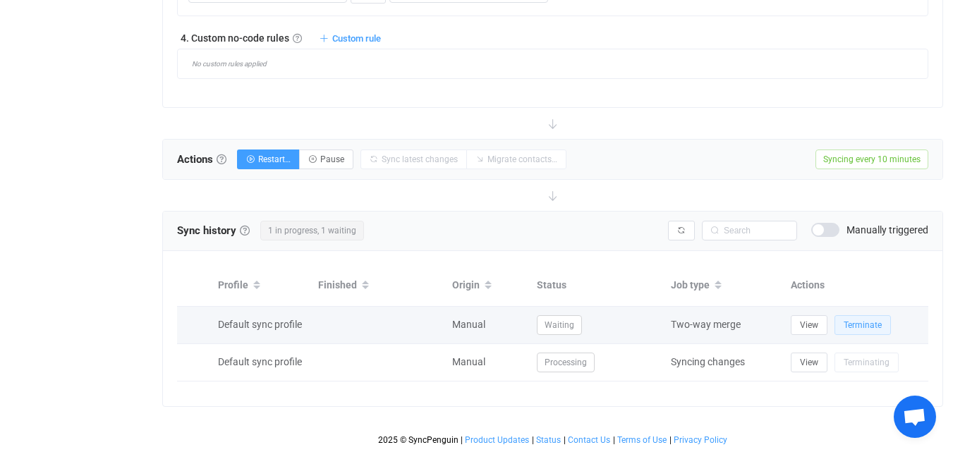
click at [739, 322] on span "Terminate" at bounding box center [863, 325] width 38 height 10
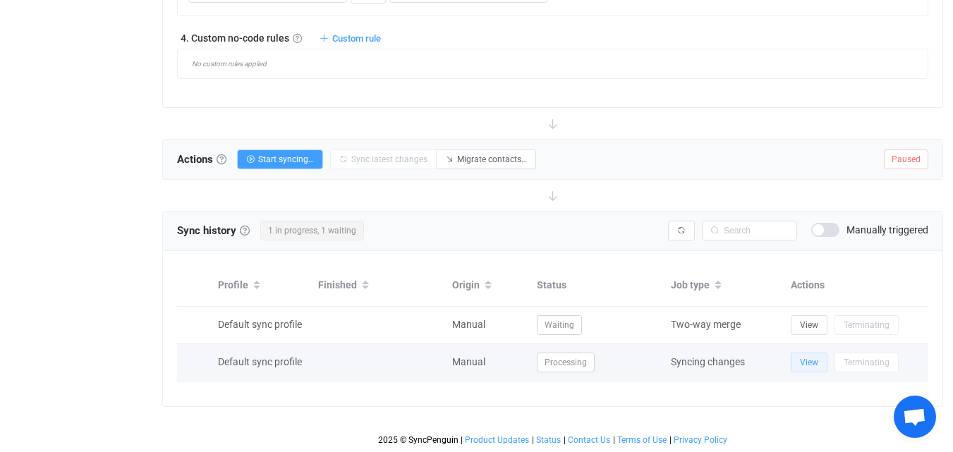
click at [739, 324] on span "View" at bounding box center [809, 363] width 18 height 10
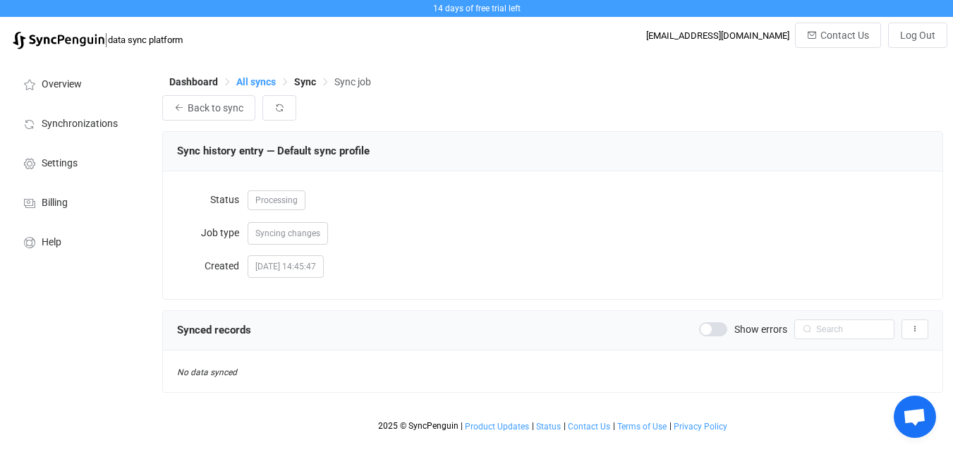
click at [257, 82] on span "All syncs" at bounding box center [256, 81] width 40 height 11
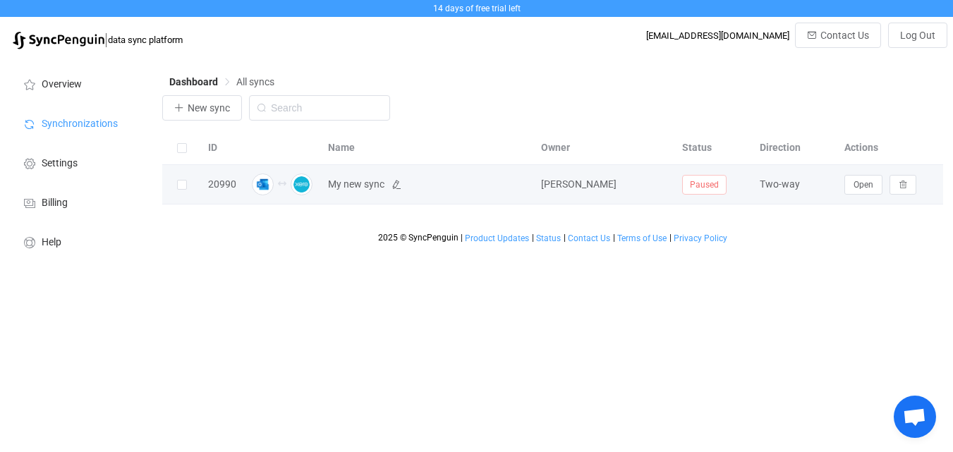
click at [356, 185] on span "My new sync" at bounding box center [356, 184] width 56 height 16
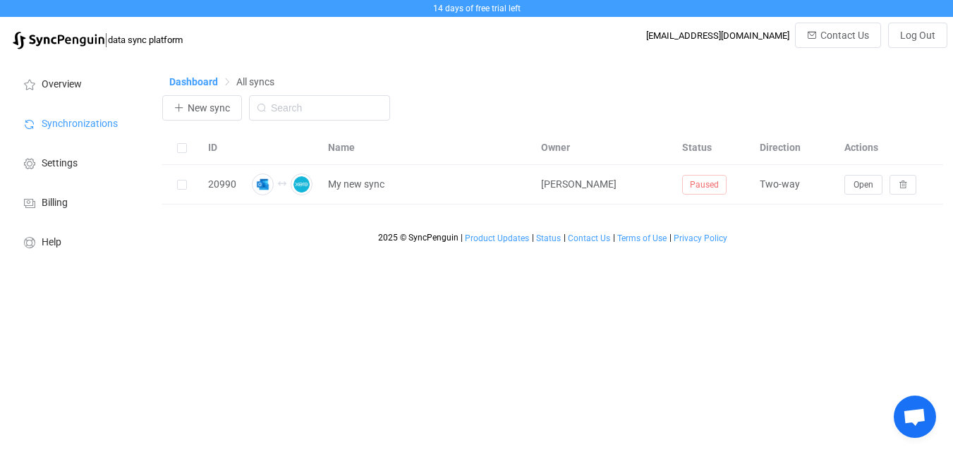
click at [195, 76] on span "Dashboard" at bounding box center [193, 81] width 49 height 11
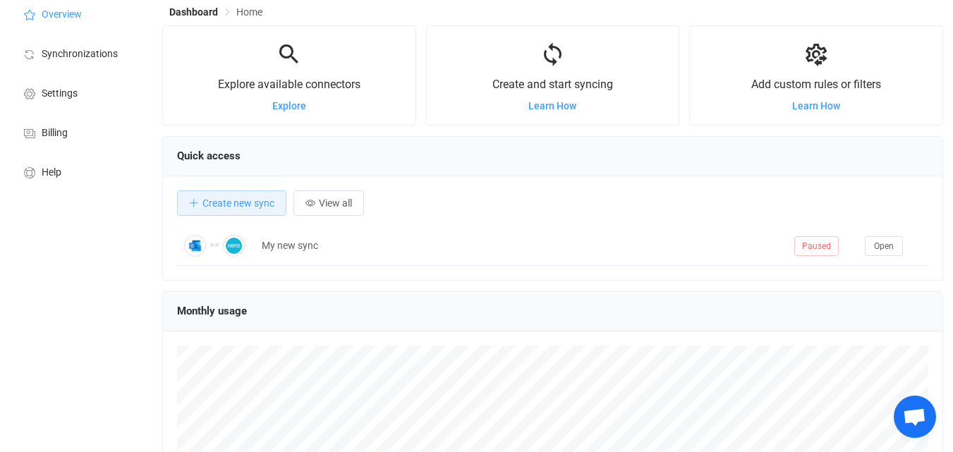
scroll to position [212, 0]
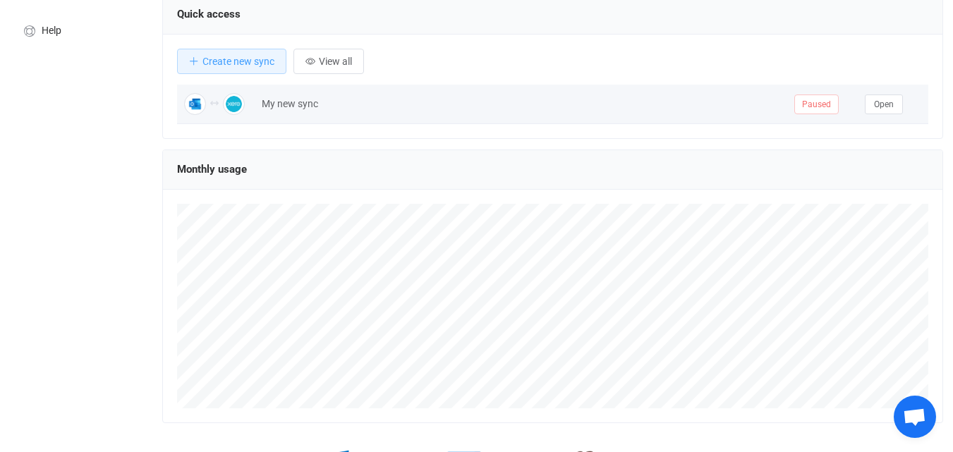
click at [821, 97] on span "Paused" at bounding box center [816, 105] width 44 height 20
click at [822, 104] on span "Paused" at bounding box center [816, 105] width 44 height 20
click at [883, 104] on span "Open" at bounding box center [884, 104] width 20 height 10
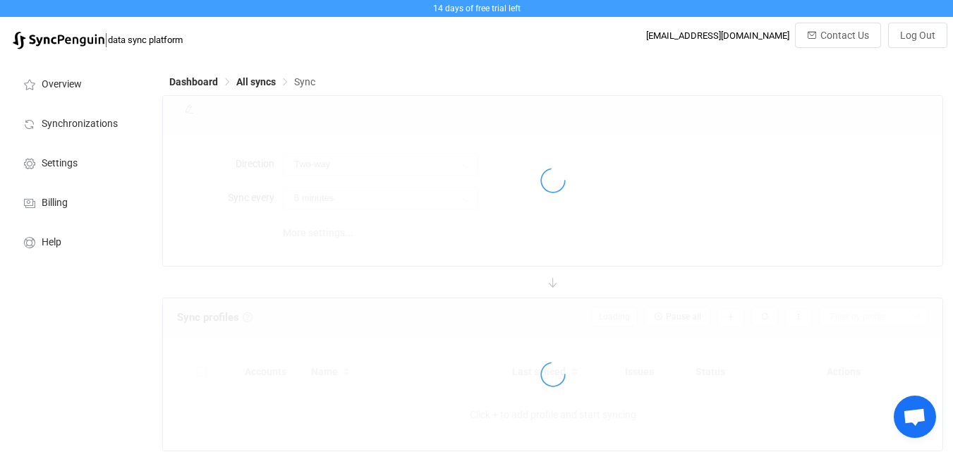
type input "10 minutes"
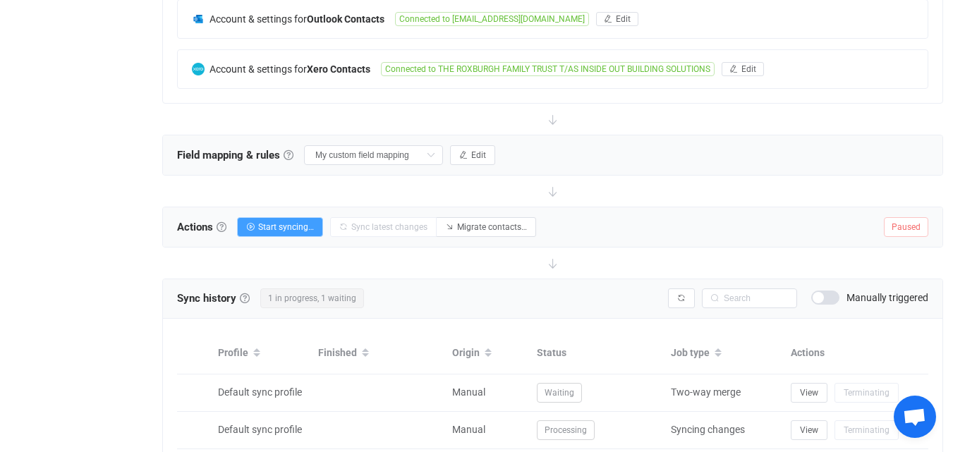
scroll to position [419, 0]
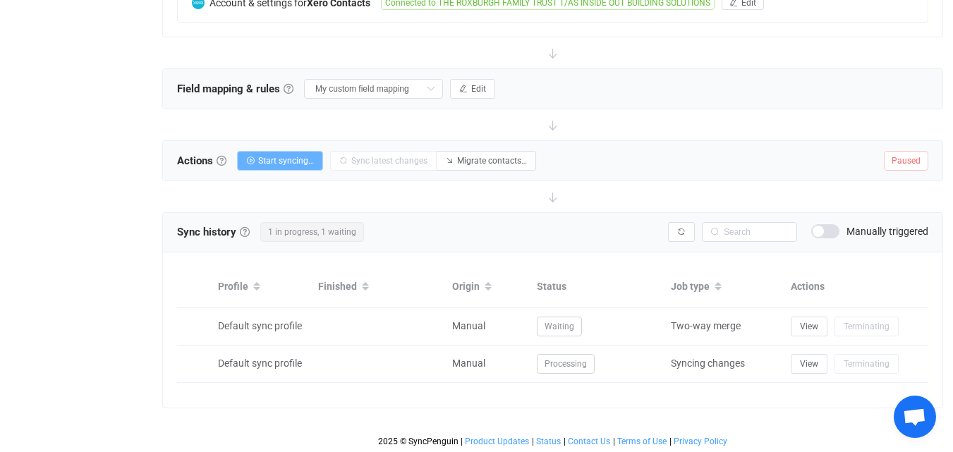
click at [290, 168] on button "Start syncing…" at bounding box center [280, 161] width 86 height 20
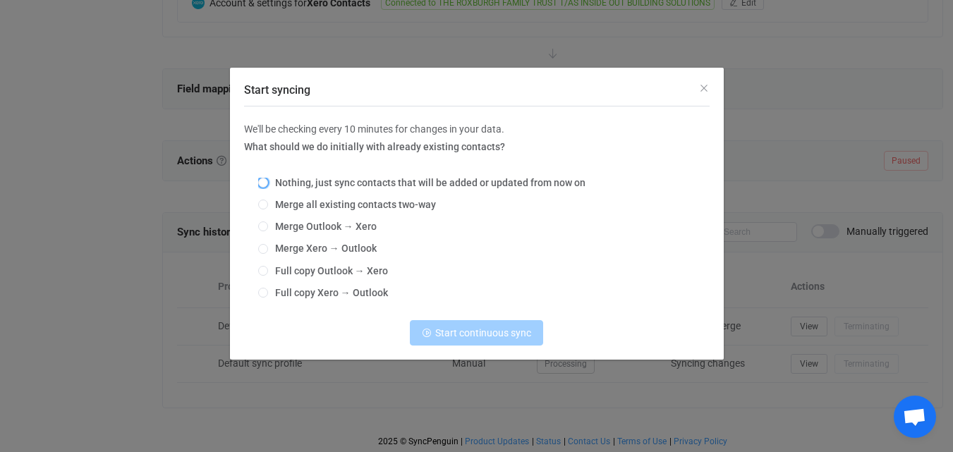
click at [399, 186] on span "Nothing, just sync contacts that will be added or updated from now on" at bounding box center [426, 182] width 317 height 11
click at [268, 186] on input "Nothing, just sync contacts that will be added or updated from now on" at bounding box center [263, 183] width 10 height 11
radio input "true"
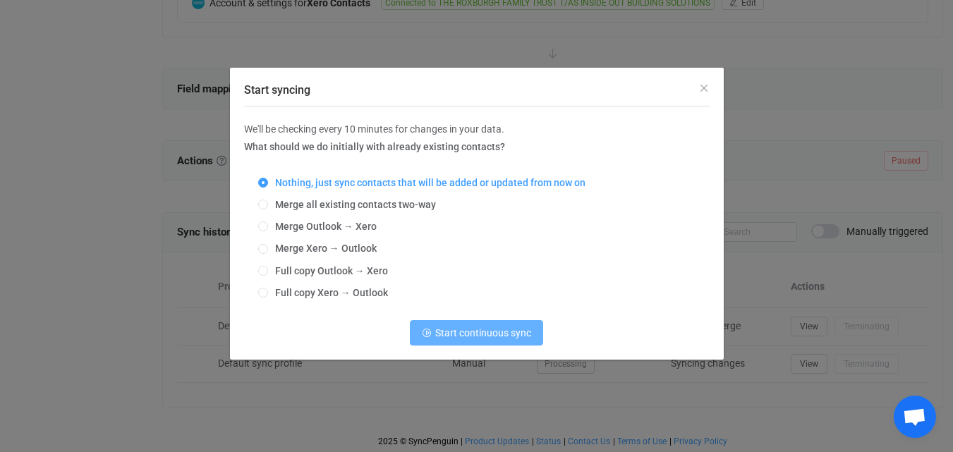
click at [496, 335] on span "Start continuous sync" at bounding box center [483, 332] width 96 height 11
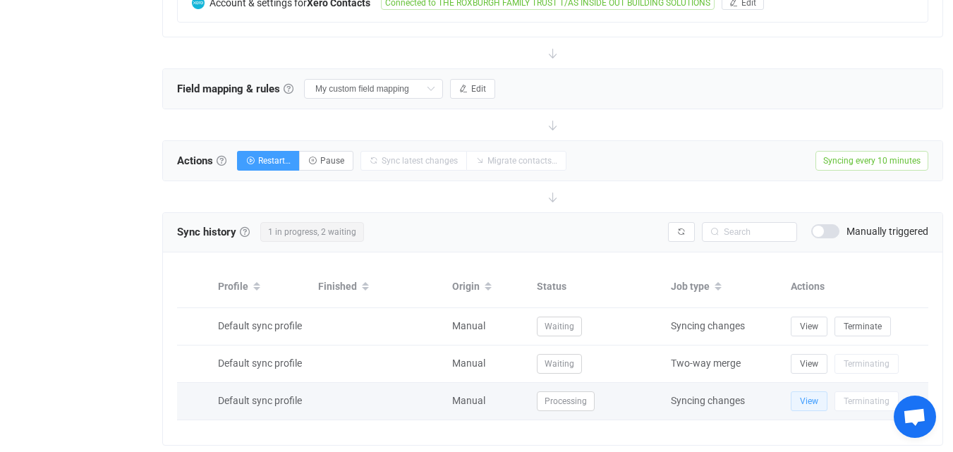
scroll to position [456, 0]
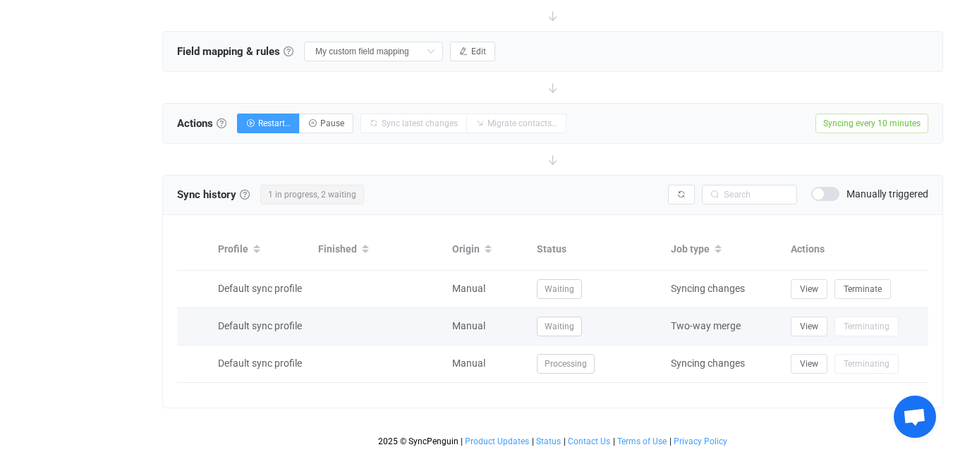
click at [195, 325] on div at bounding box center [194, 327] width 34 height 14
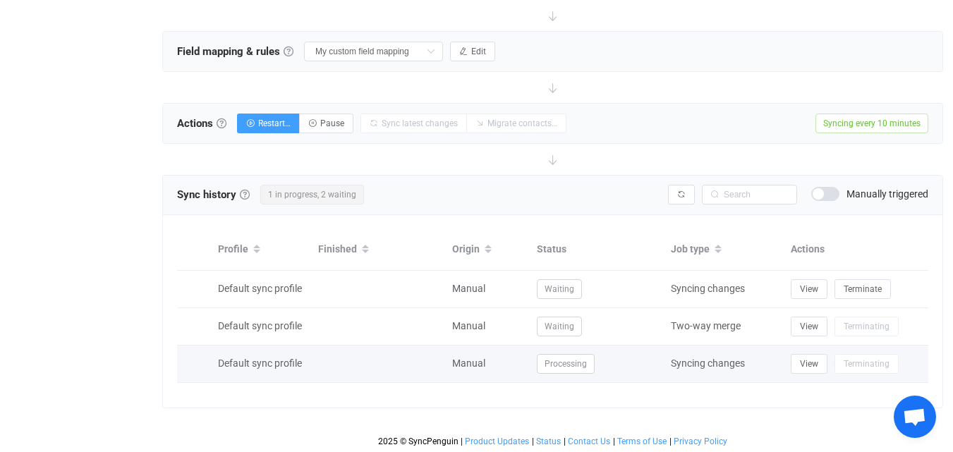
click at [202, 354] on td at bounding box center [194, 364] width 34 height 37
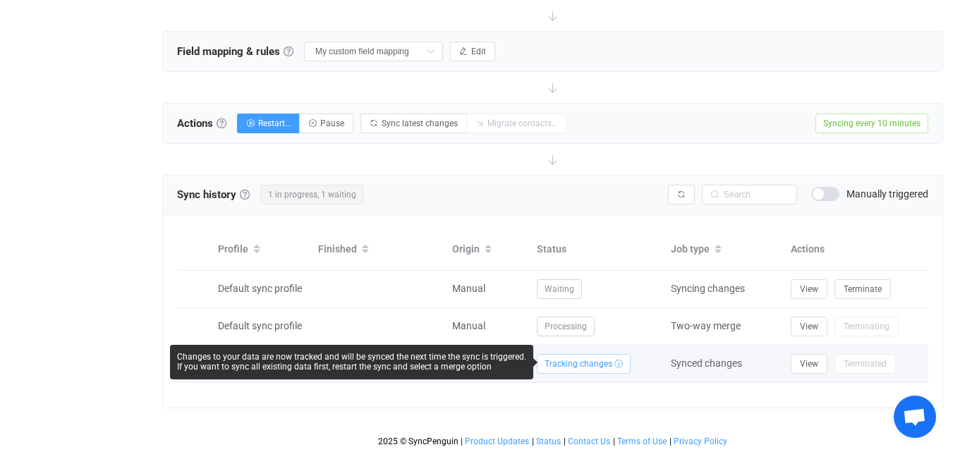
click at [619, 363] on span "Tracking changes ⓘ" at bounding box center [584, 364] width 94 height 20
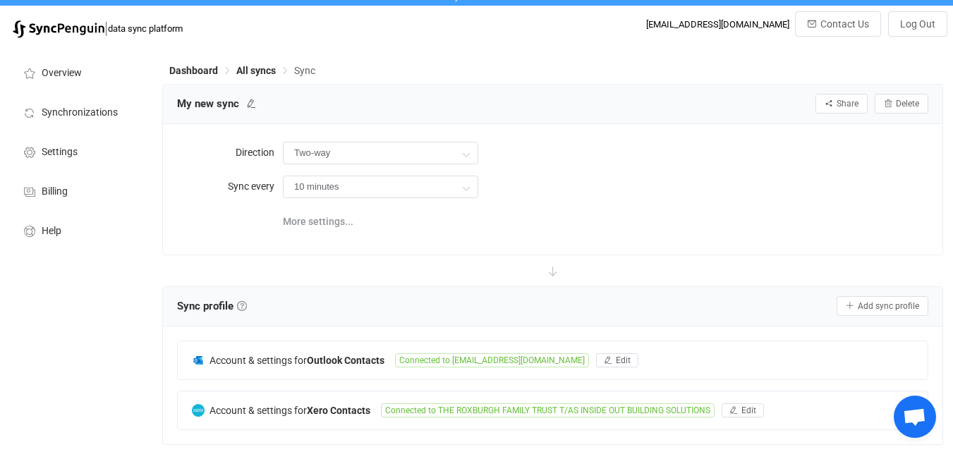
scroll to position [0, 0]
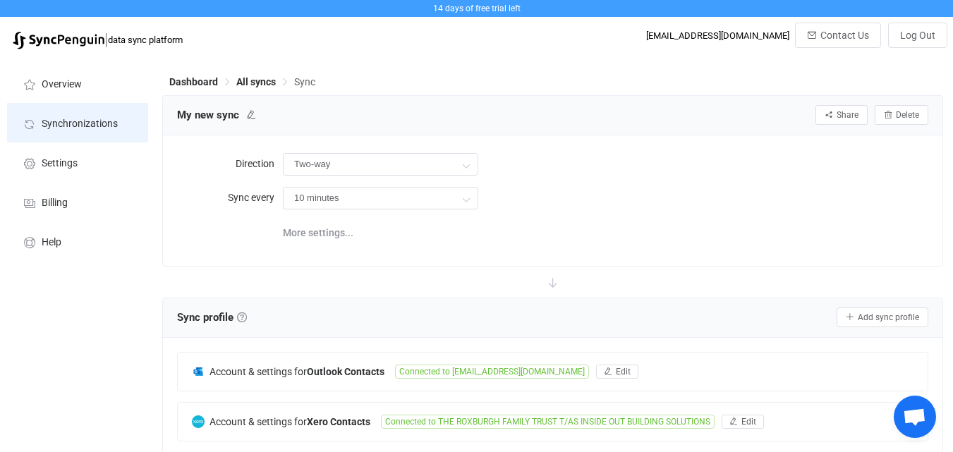
click at [93, 121] on span "Synchronizations" at bounding box center [80, 124] width 76 height 11
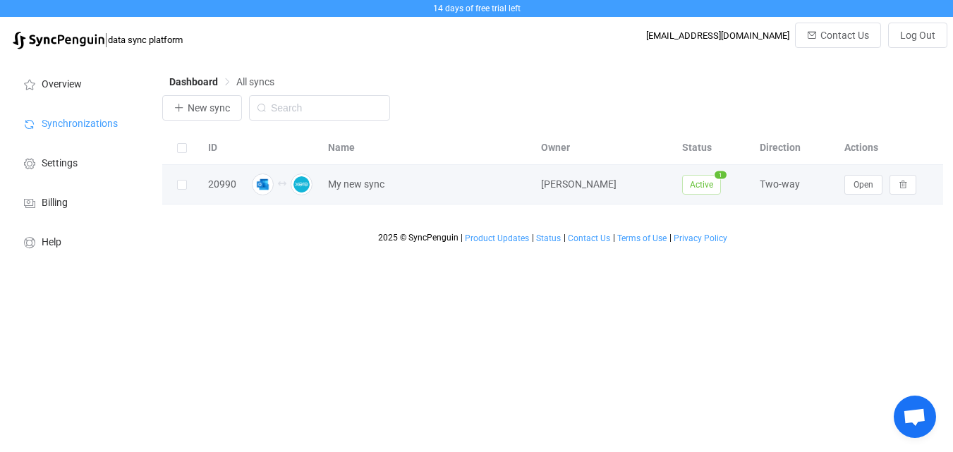
click at [708, 180] on span "Active" at bounding box center [701, 185] width 39 height 20
click at [710, 183] on span "Active" at bounding box center [701, 185] width 39 height 20
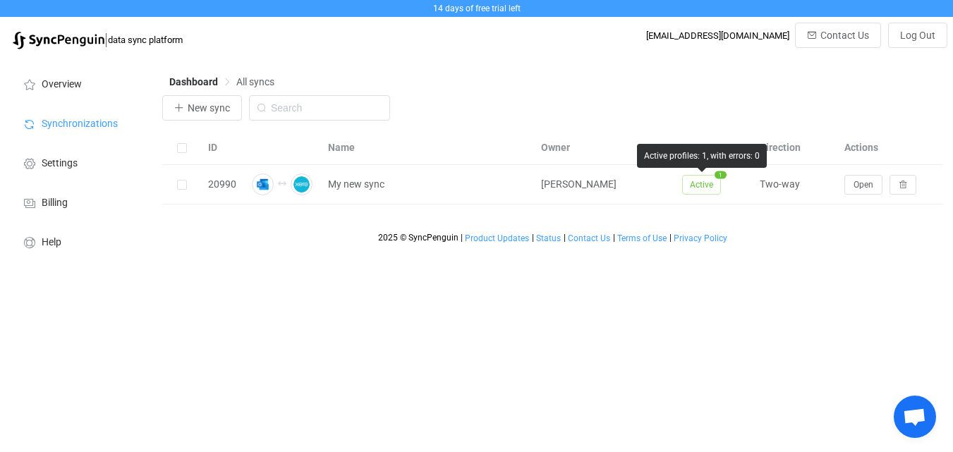
click at [716, 157] on div "Active profiles: 1, with errors: 0" at bounding box center [702, 156] width 130 height 24
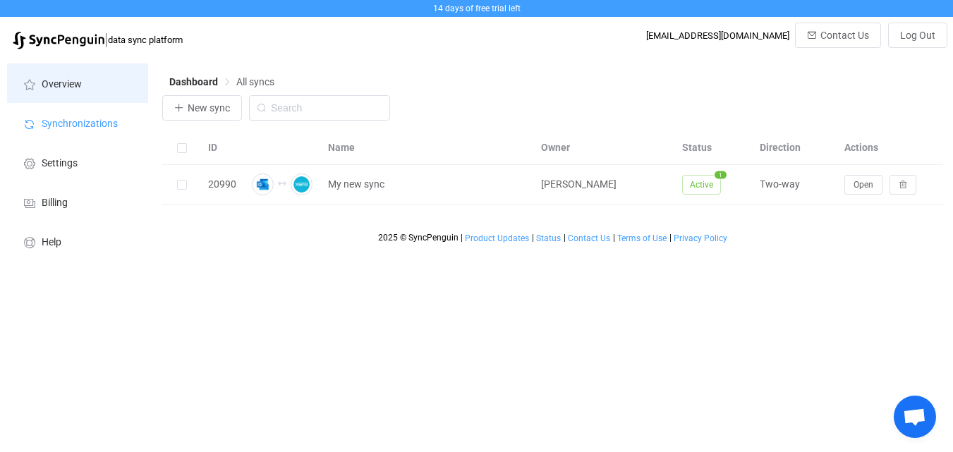
click at [58, 79] on span "Overview" at bounding box center [62, 84] width 40 height 11
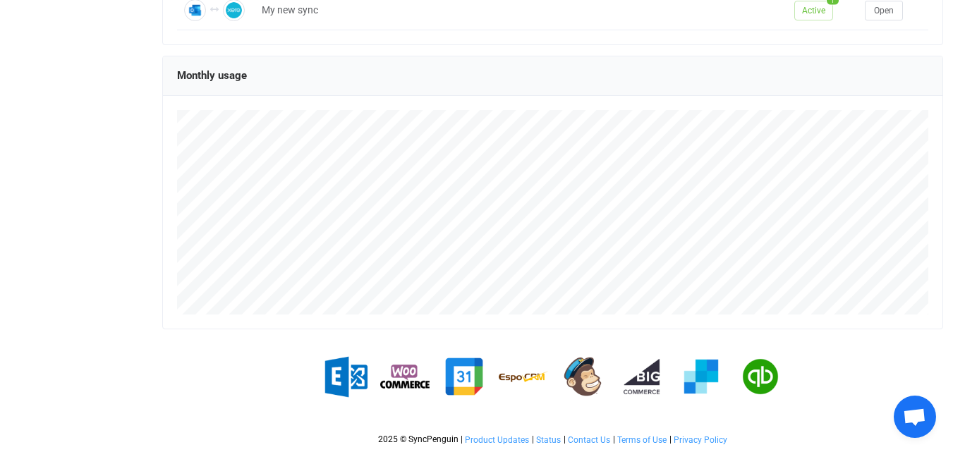
scroll to position [25, 0]
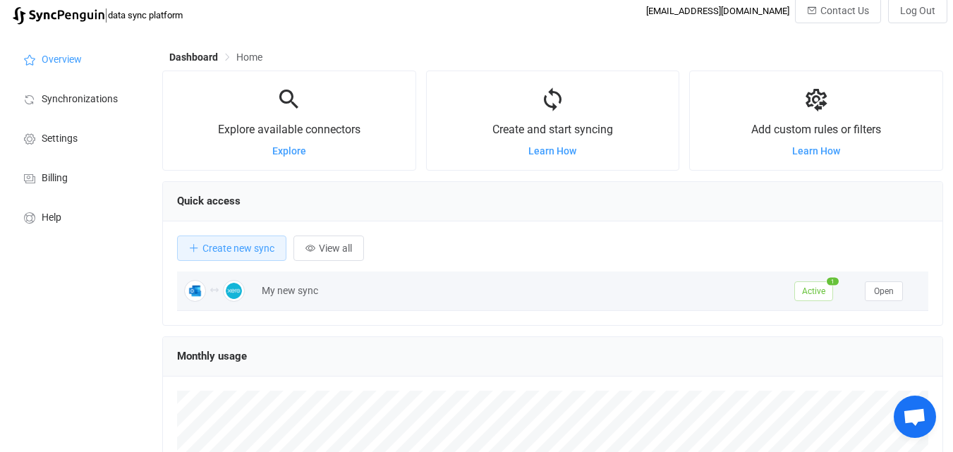
click at [807, 290] on span "Active" at bounding box center [813, 291] width 39 height 20
click at [887, 291] on span "Open" at bounding box center [884, 291] width 20 height 10
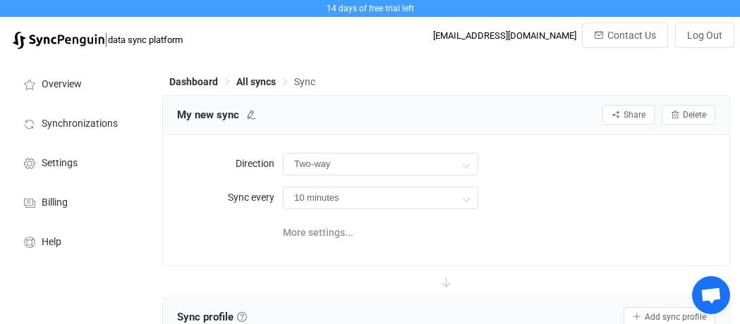
click at [414, 76] on div "Dashboard All syncs Sync" at bounding box center [446, 84] width 568 height 21
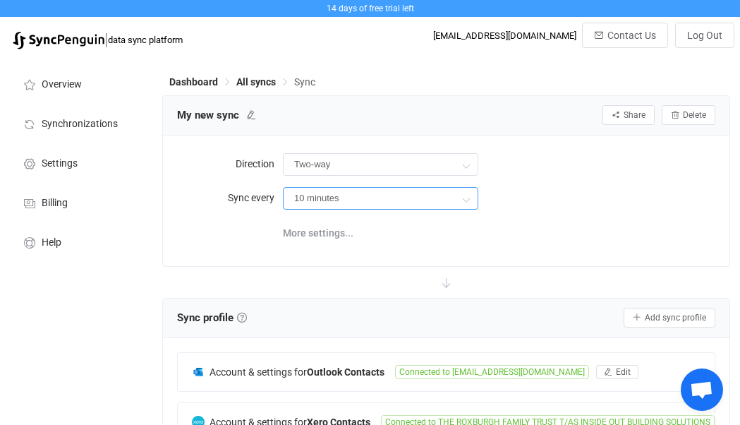
click at [347, 195] on input "10 minutes" at bounding box center [380, 198] width 195 height 23
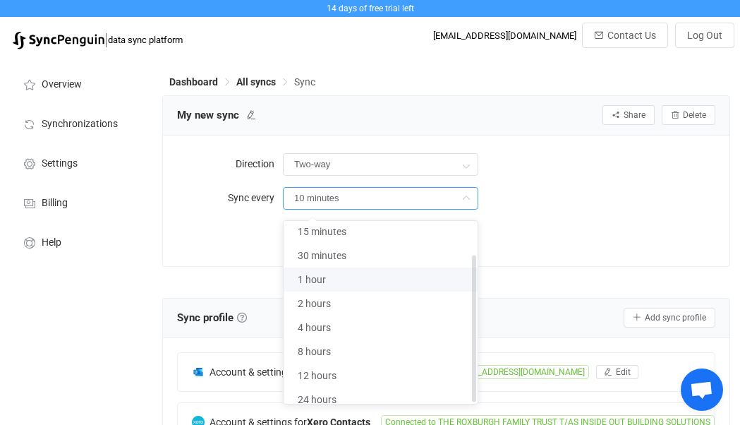
scroll to position [42, 0]
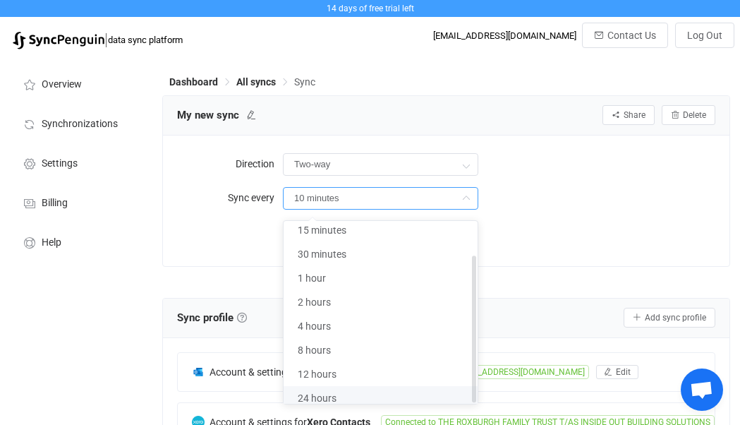
click at [329, 392] on span "24 hours" at bounding box center [317, 397] width 39 height 11
type input "24 hours"
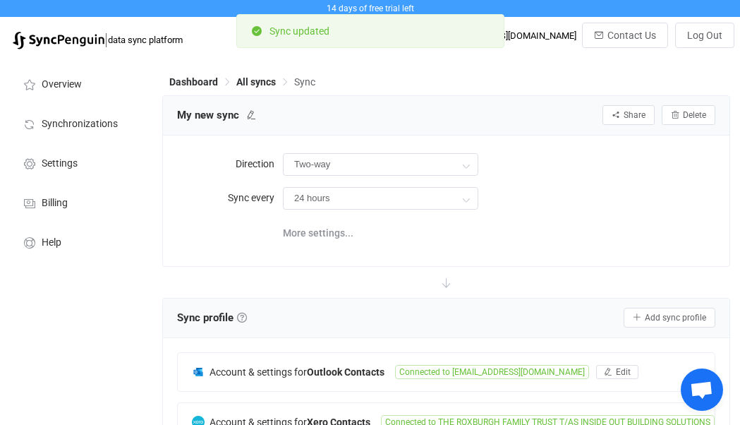
click at [583, 211] on div "24 hours" at bounding box center [499, 197] width 432 height 29
click at [542, 104] on div "My new sync Share Sync sharing Delete" at bounding box center [446, 116] width 566 height 40
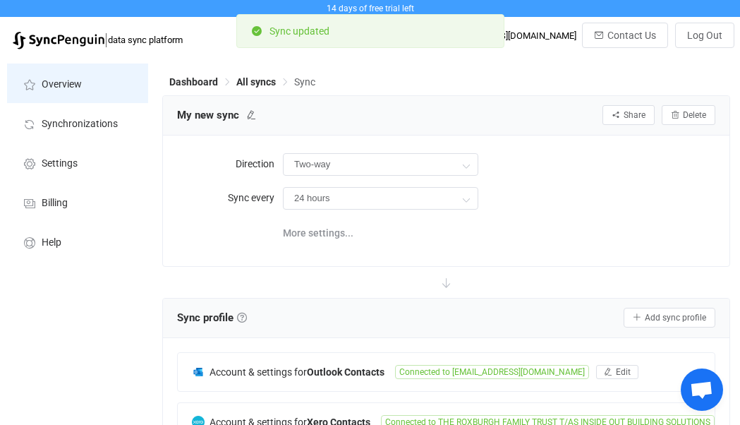
click at [61, 86] on span "Overview" at bounding box center [62, 84] width 40 height 11
